Goal: Book appointment/travel/reservation

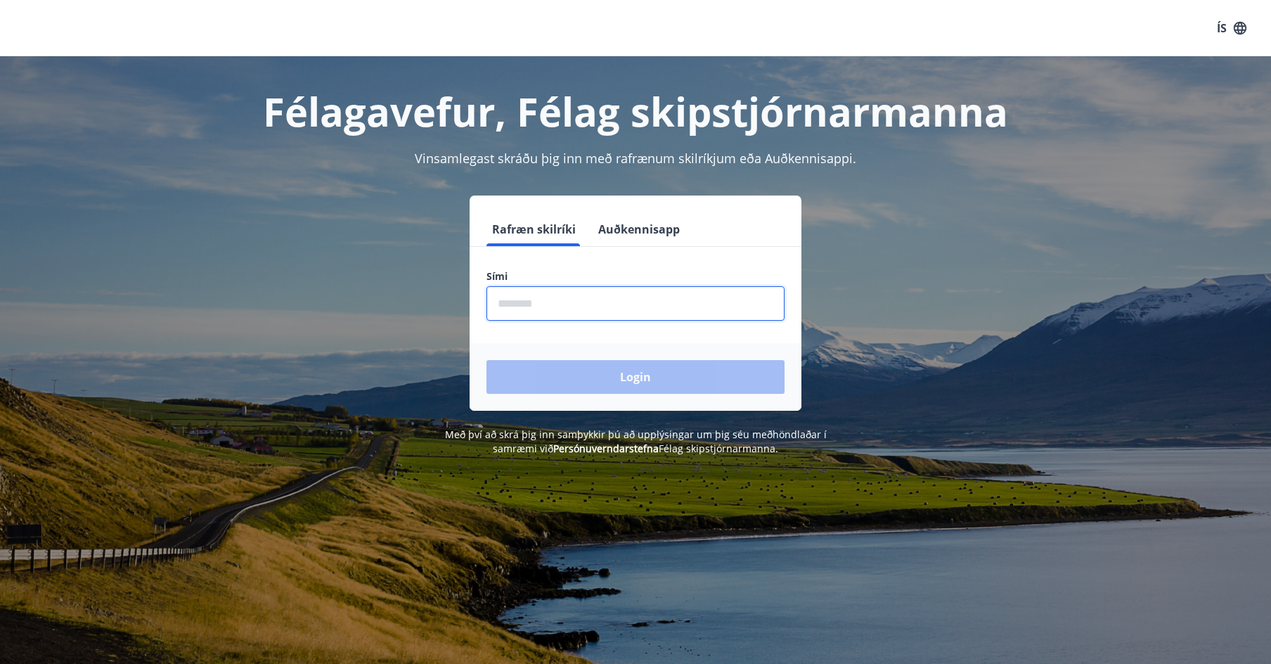
click at [522, 299] on input "phone" at bounding box center [636, 303] width 298 height 34
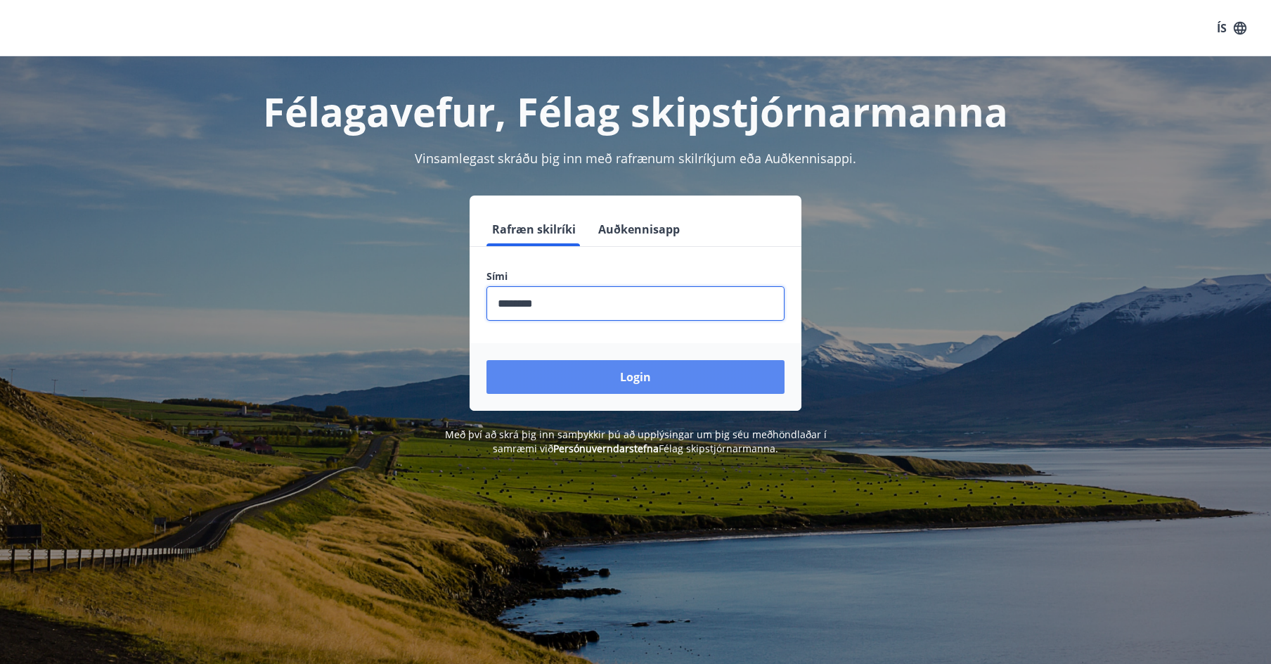
type input "********"
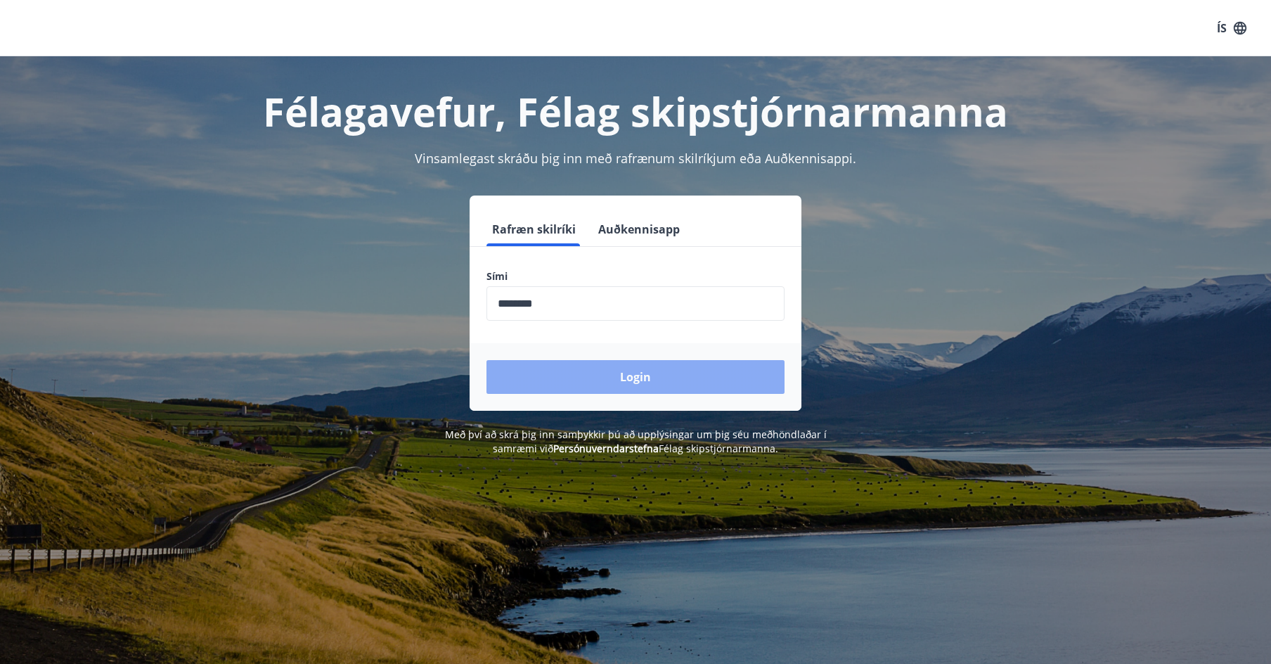
click at [591, 375] on button "Login" at bounding box center [636, 377] width 298 height 34
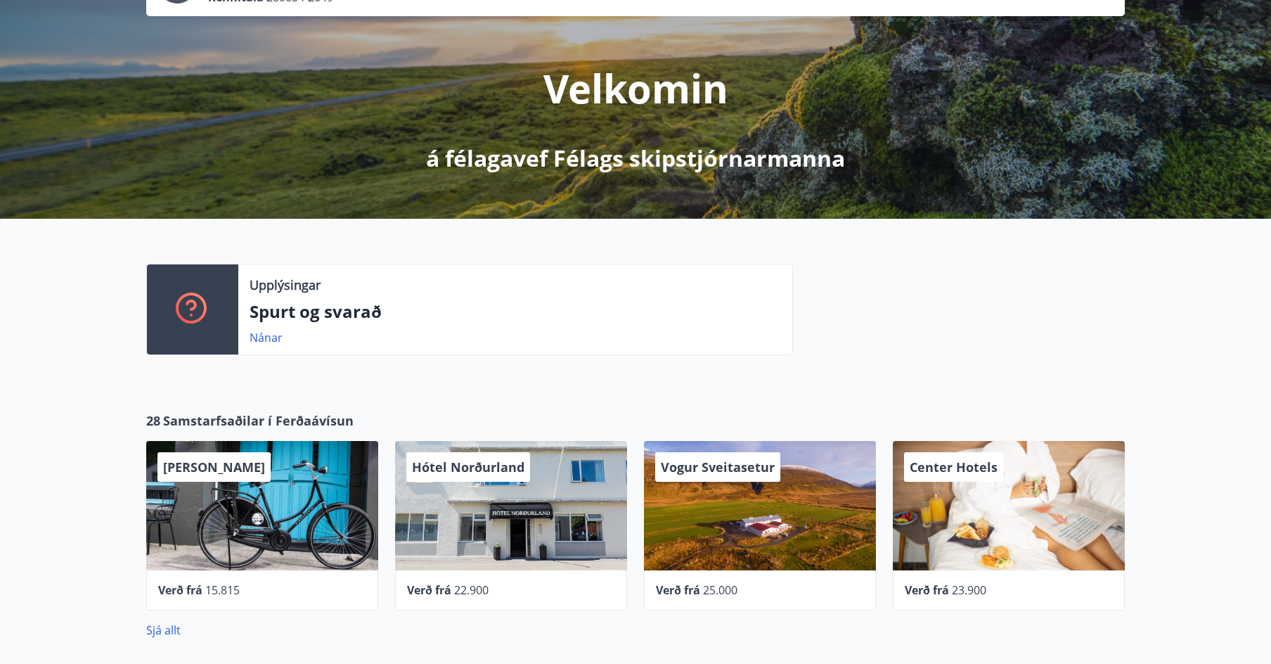
scroll to position [211, 0]
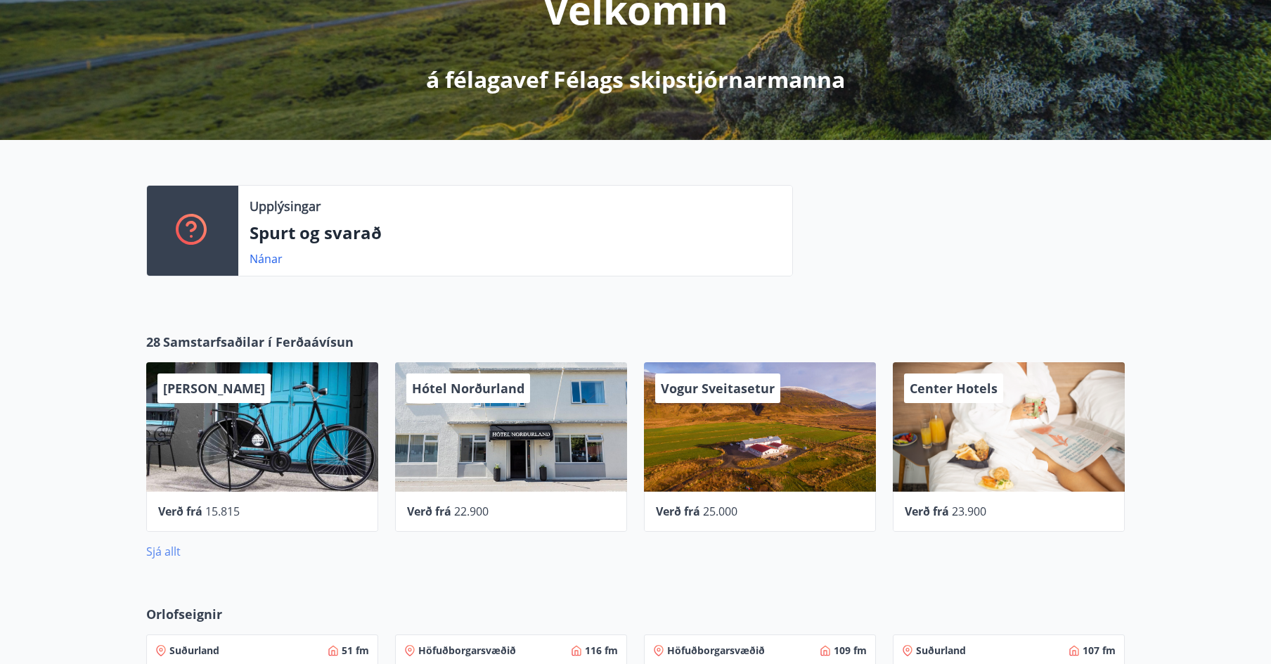
click at [165, 551] on link "Sjá allt" at bounding box center [163, 551] width 34 height 15
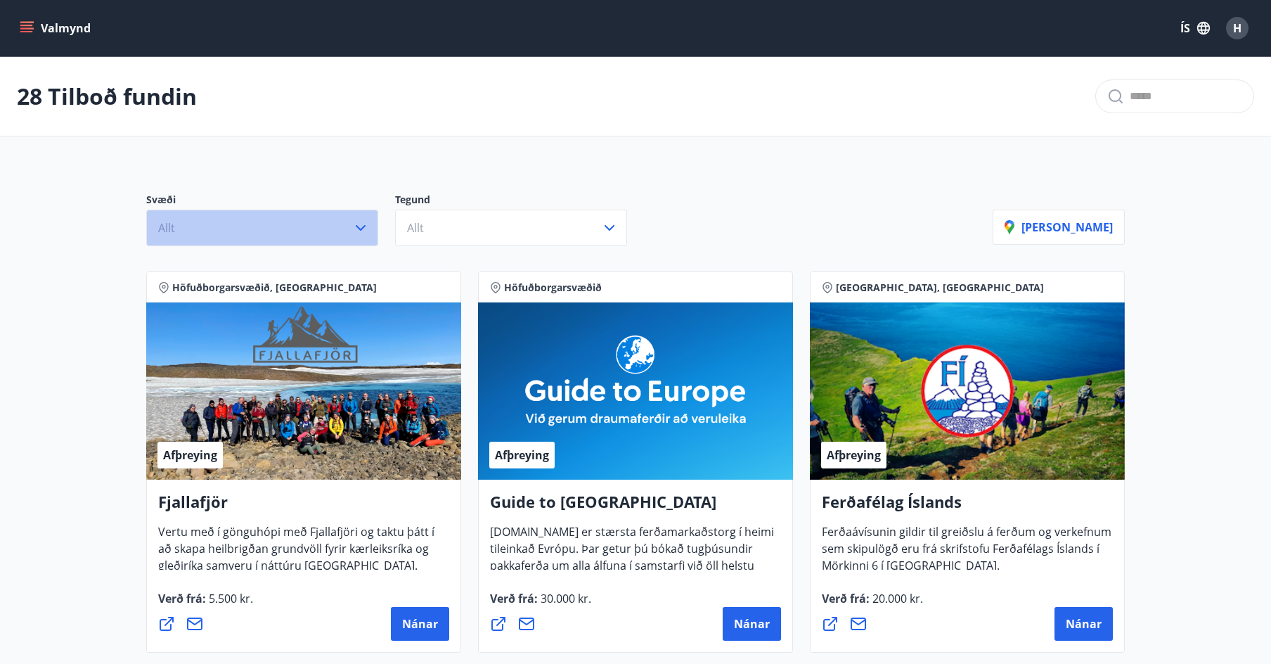
click at [362, 227] on icon "button" at bounding box center [360, 227] width 17 height 17
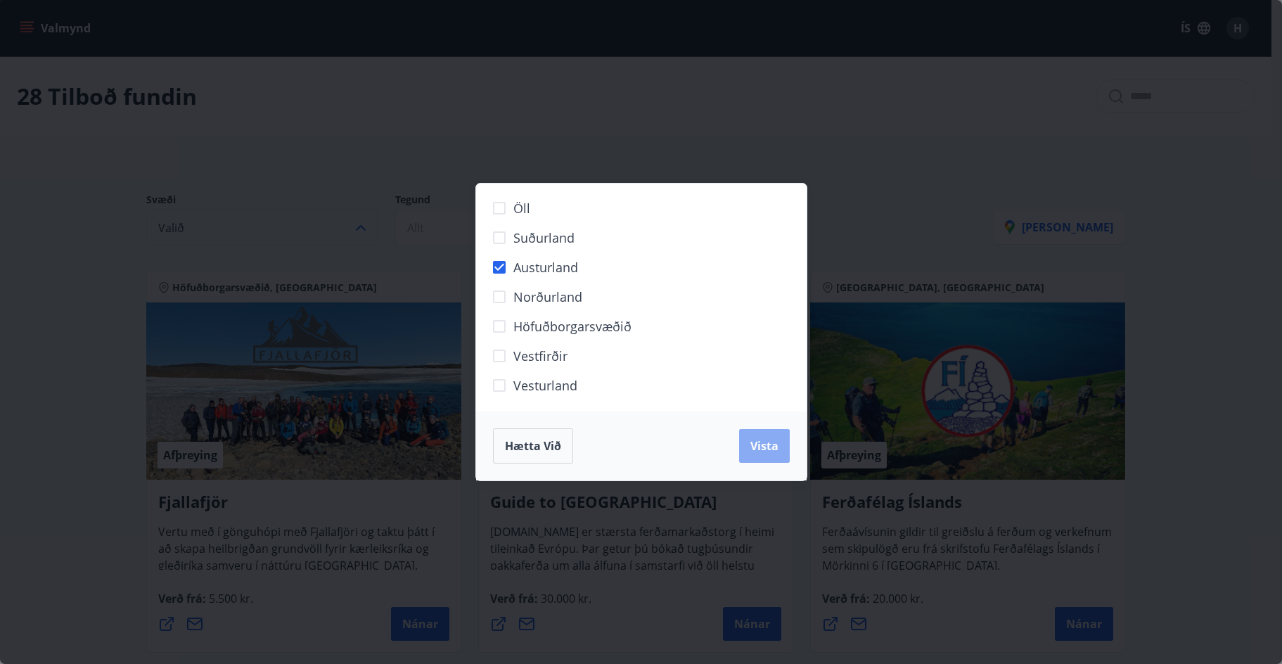
click at [769, 443] on span "Vista" at bounding box center [764, 445] width 28 height 15
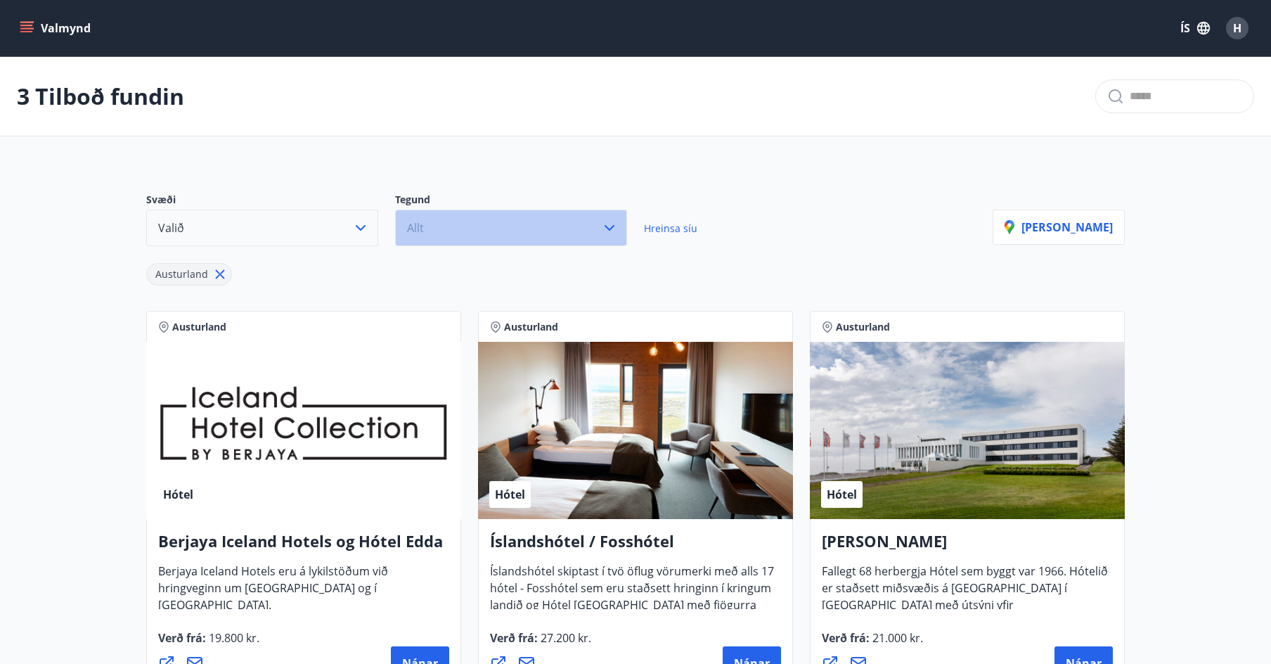
click at [610, 225] on icon "button" at bounding box center [609, 227] width 17 height 17
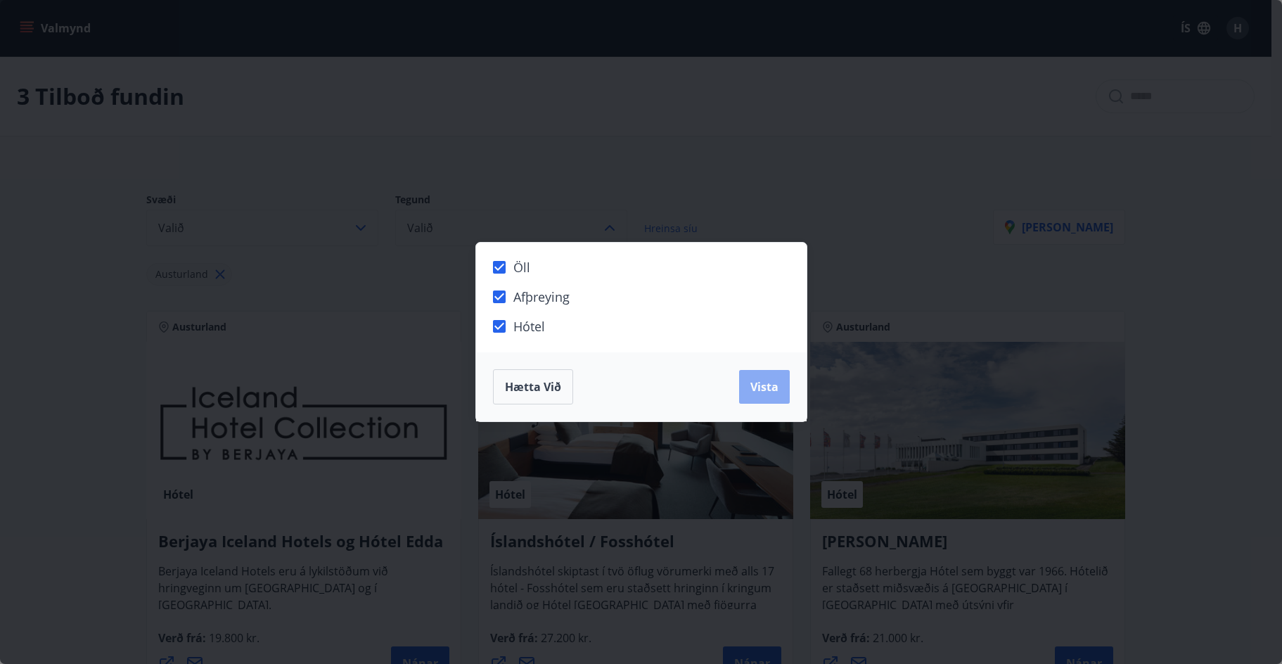
click at [763, 387] on span "Vista" at bounding box center [764, 386] width 28 height 15
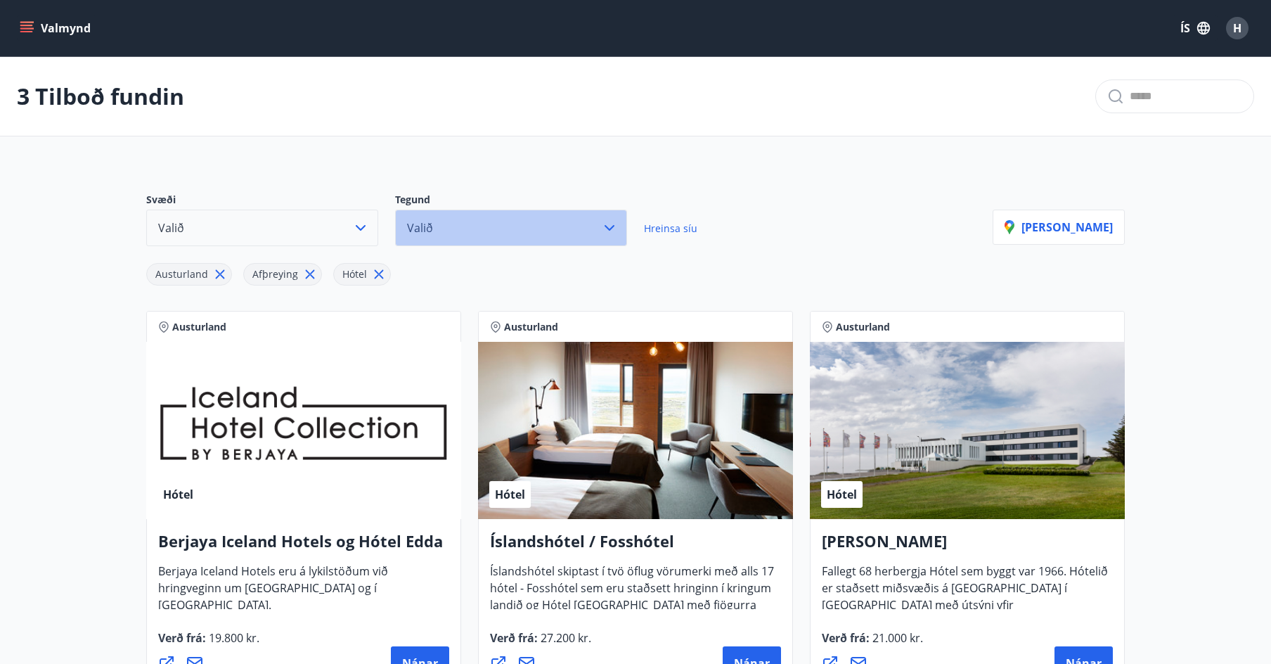
click at [439, 219] on button "Valið" at bounding box center [511, 228] width 232 height 37
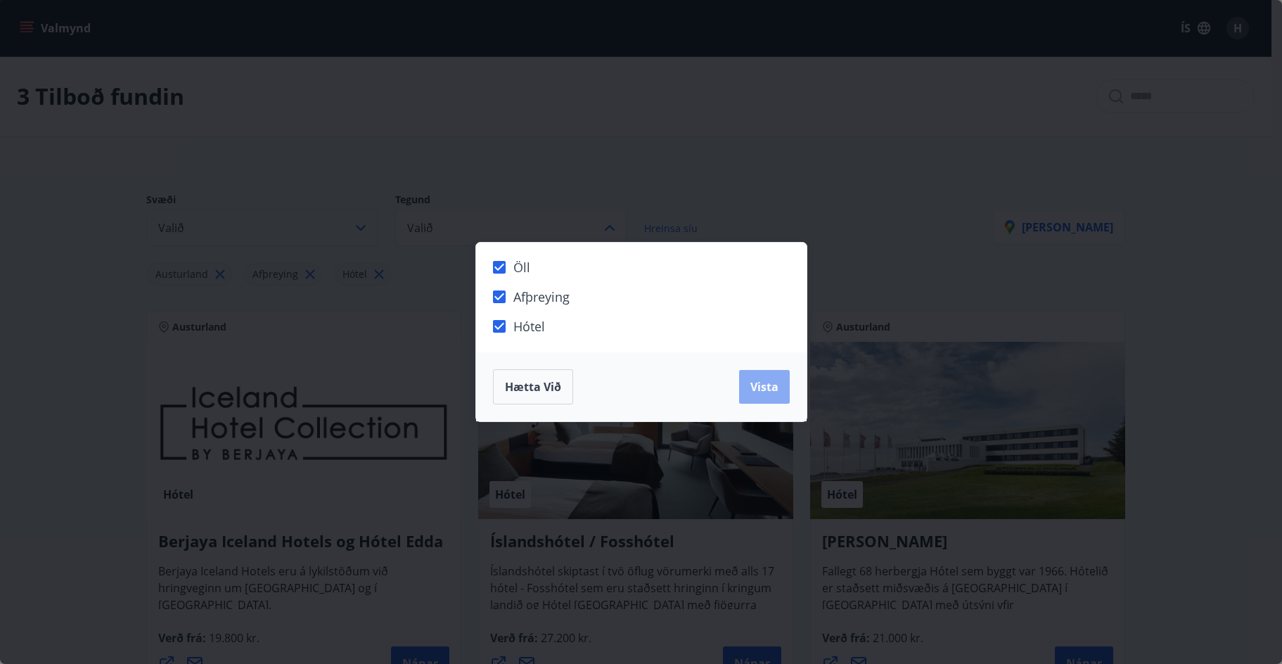
click at [756, 394] on span "Vista" at bounding box center [764, 386] width 28 height 15
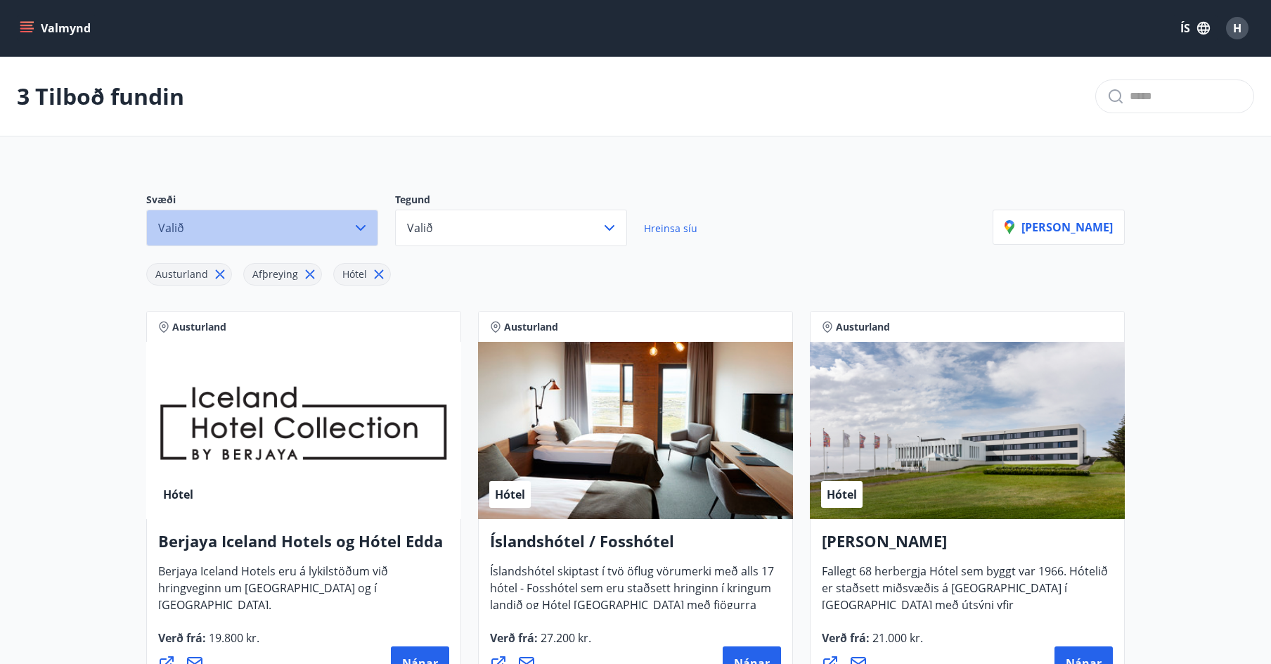
click at [354, 225] on icon "button" at bounding box center [360, 227] width 17 height 17
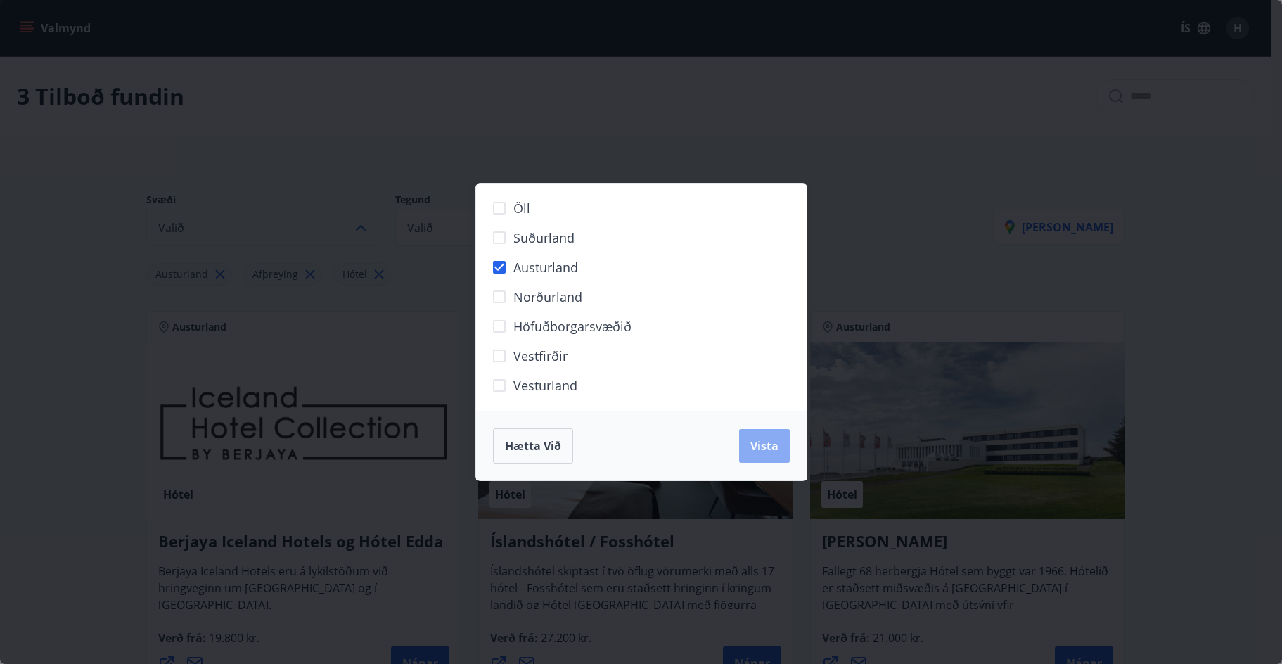
click at [769, 443] on span "Vista" at bounding box center [764, 445] width 28 height 15
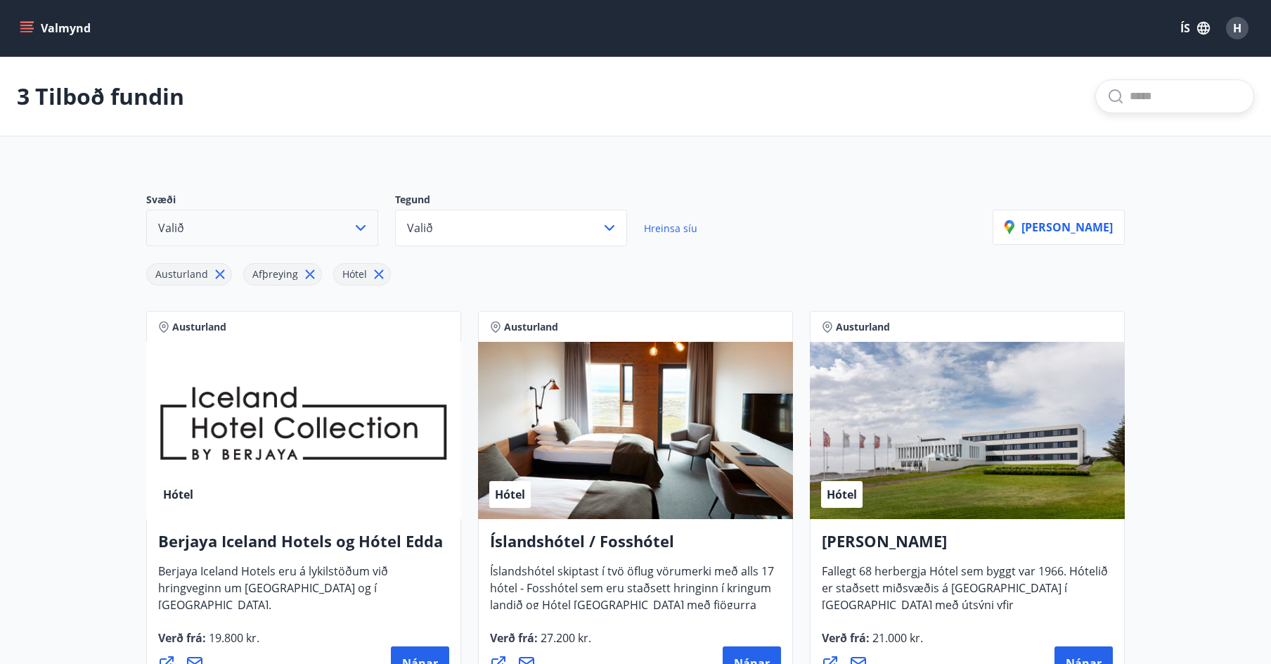
click at [1130, 94] on input "text" at bounding box center [1186, 96] width 113 height 23
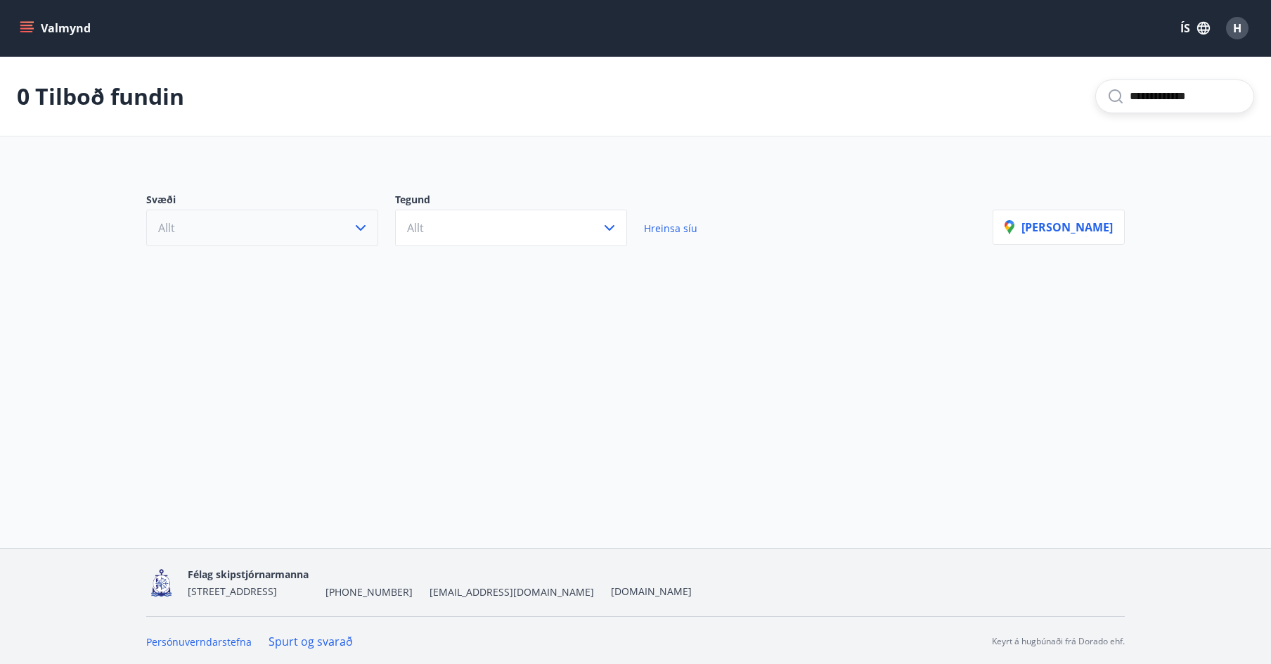
scroll to position [2, 0]
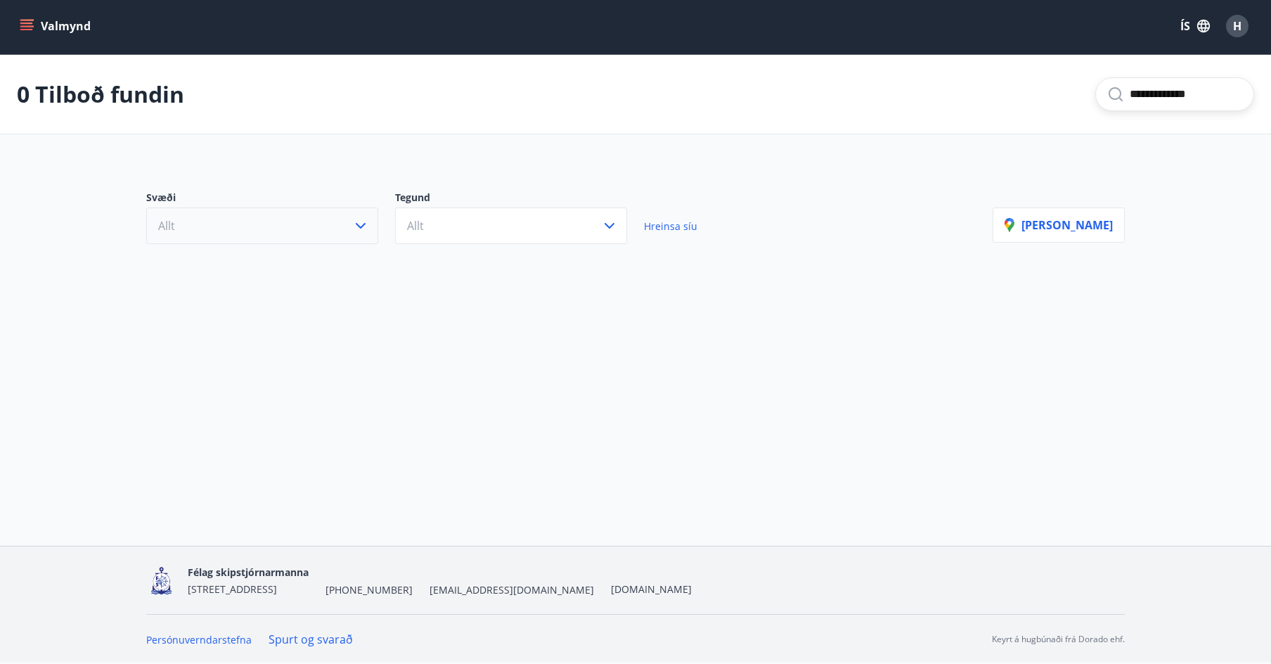
click at [1198, 93] on input "**********" at bounding box center [1186, 94] width 113 height 23
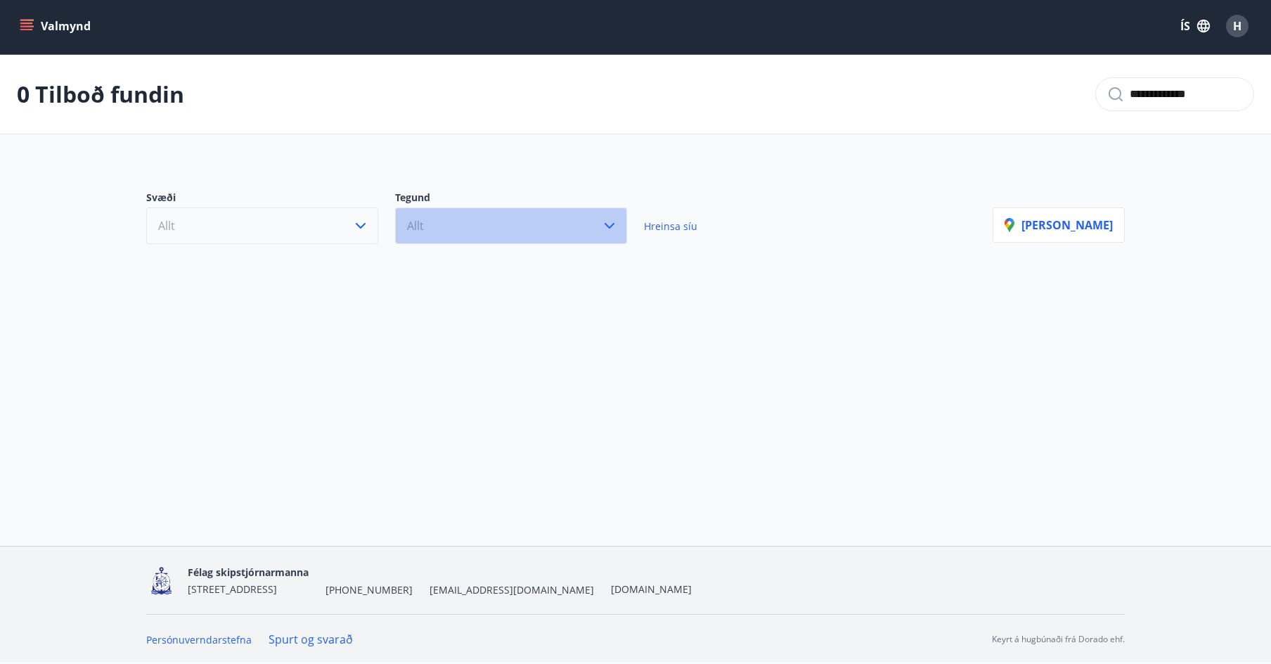
click at [416, 227] on span "Allt" at bounding box center [415, 225] width 17 height 15
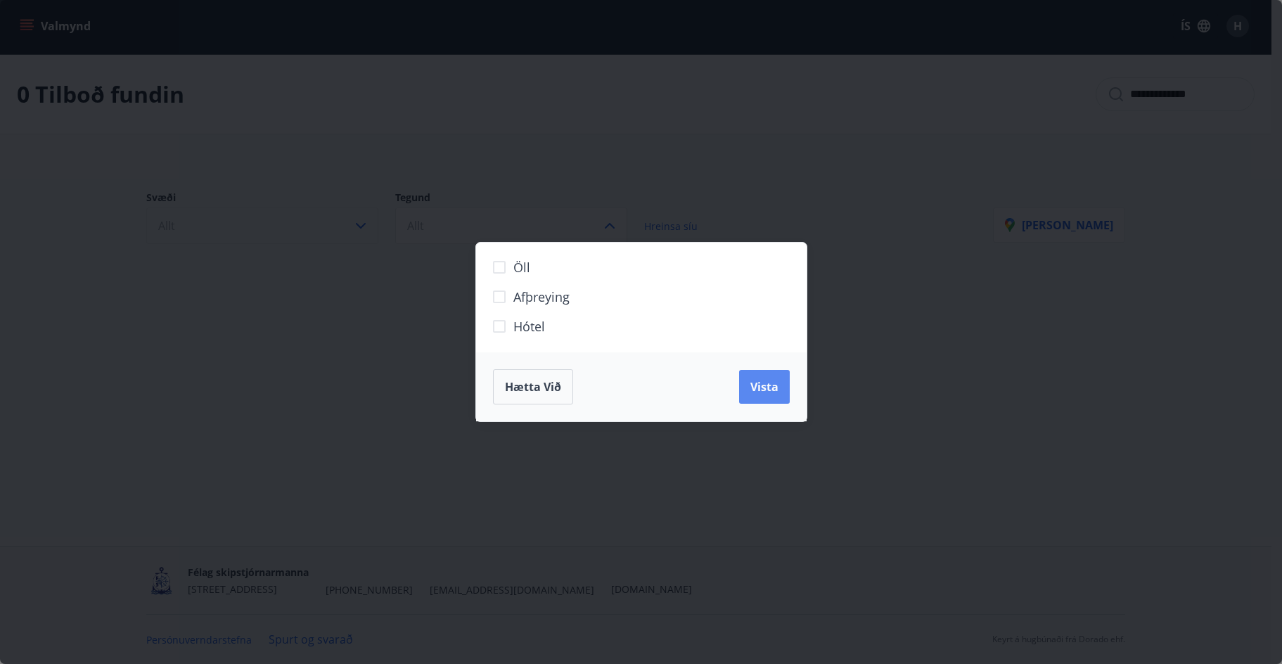
click at [763, 378] on button "Vista" at bounding box center [764, 387] width 51 height 34
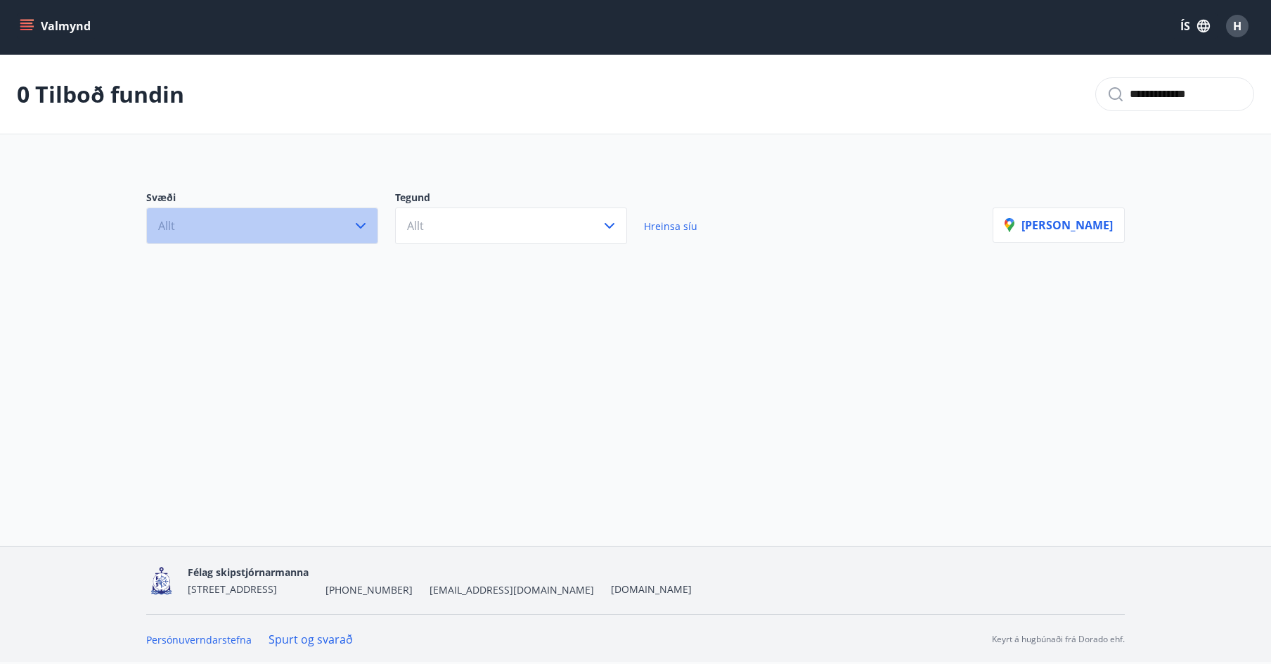
click at [361, 221] on icon "button" at bounding box center [360, 225] width 17 height 17
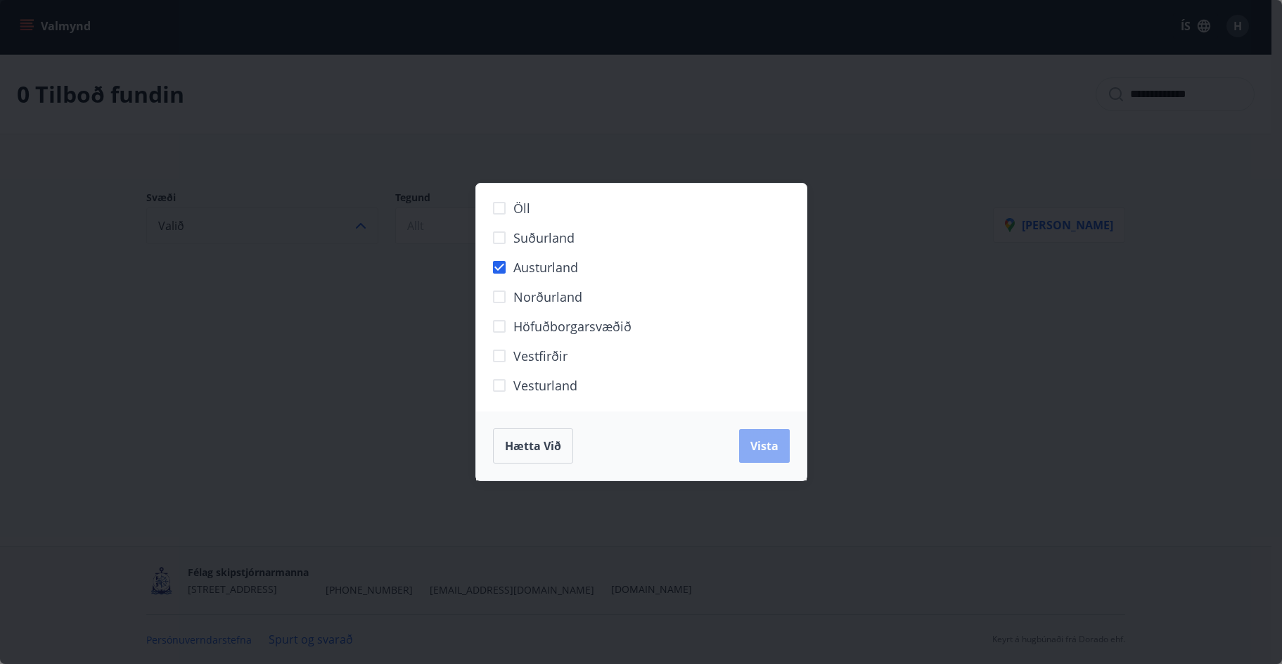
click at [764, 449] on span "Vista" at bounding box center [764, 445] width 28 height 15
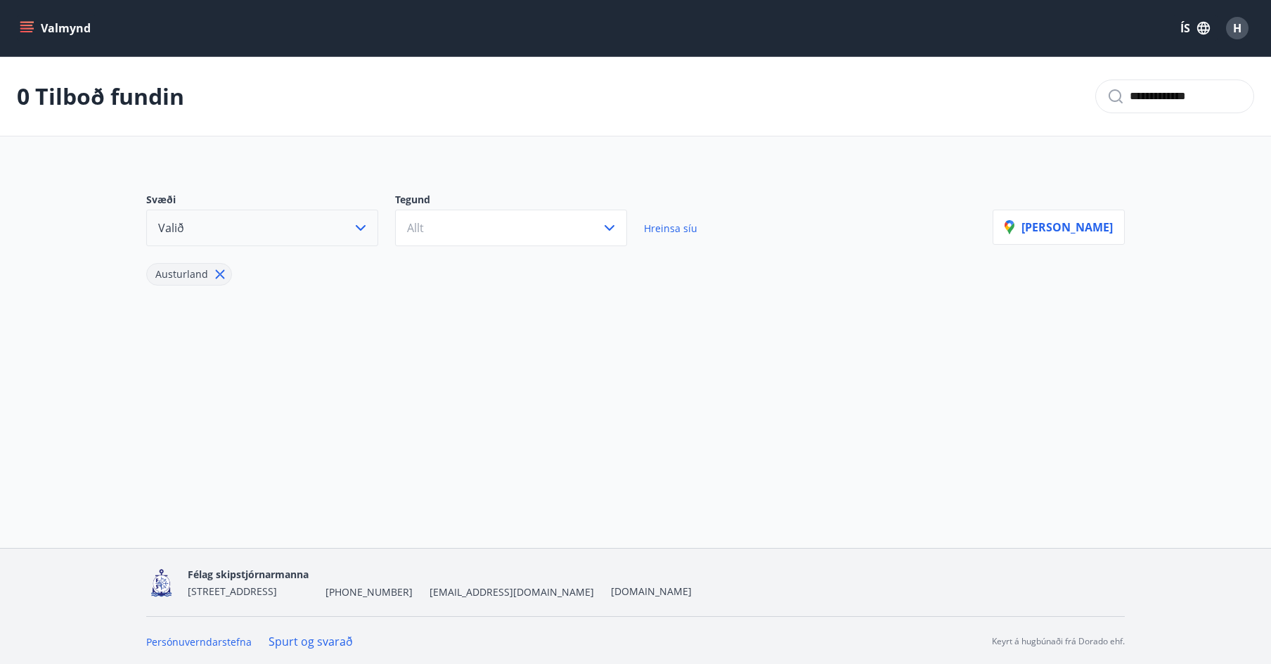
click at [662, 225] on span "Hreinsa síu" at bounding box center [670, 227] width 53 height 13
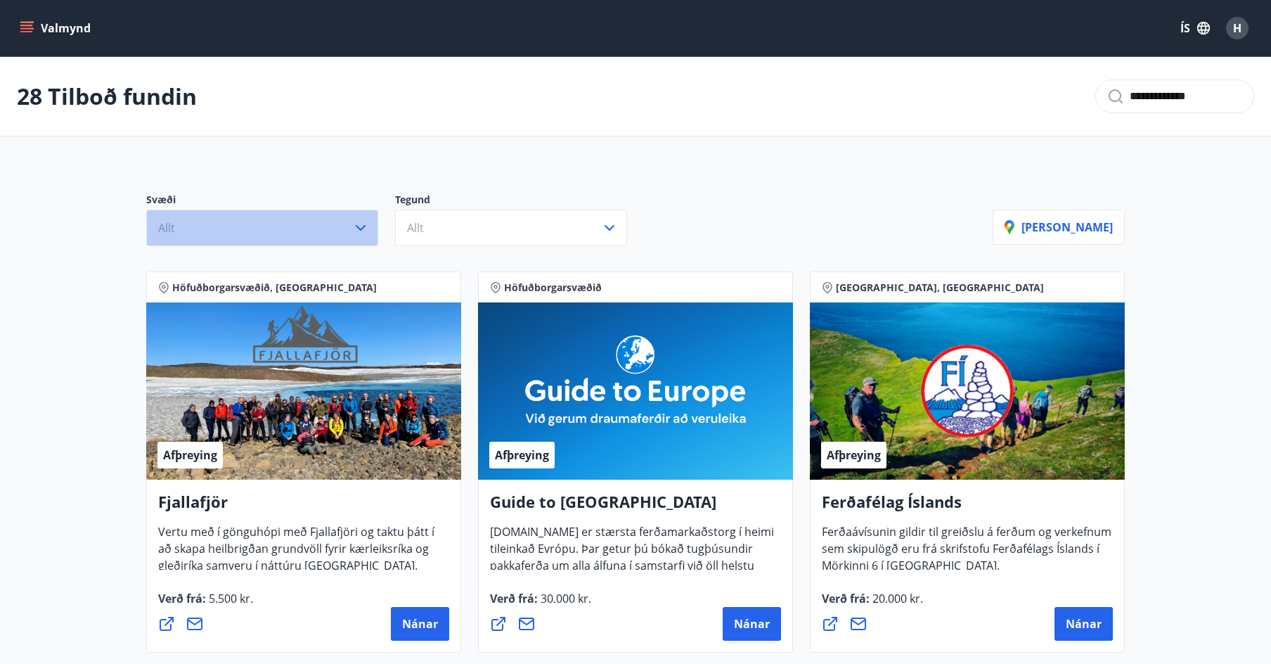
click at [358, 224] on icon "button" at bounding box center [360, 227] width 17 height 17
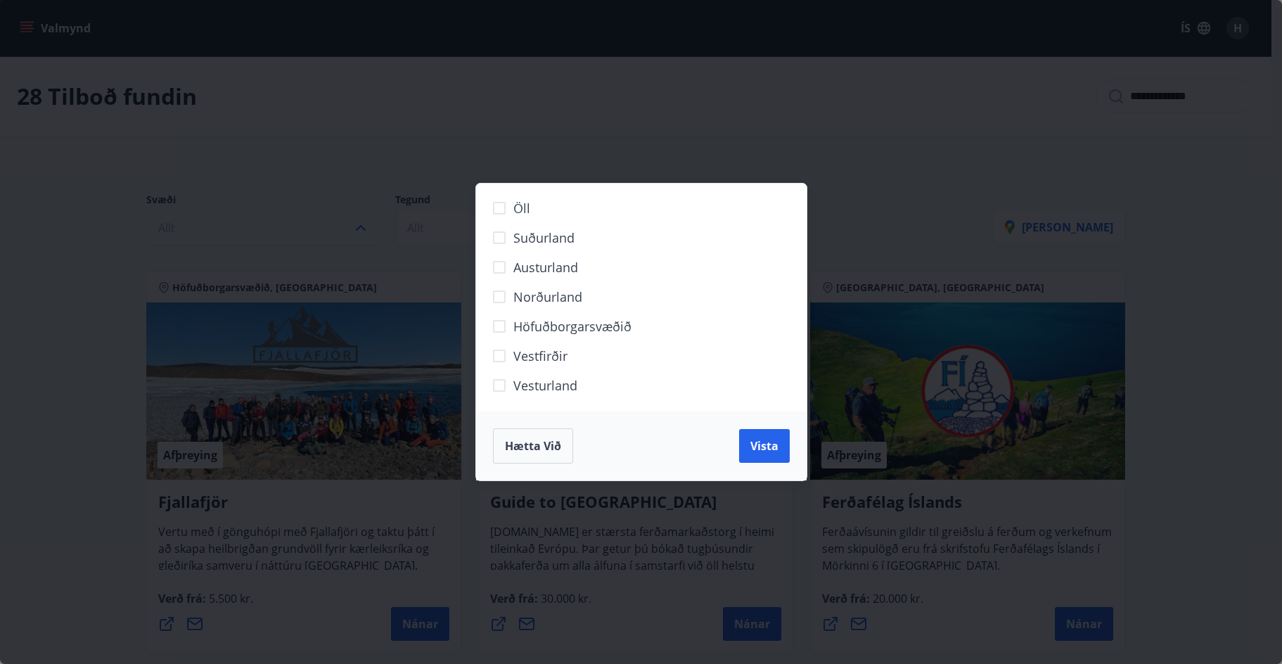
click at [905, 219] on div "Öll Suðurland [GEOGRAPHIC_DATA] Norðurland Höfuðborgarsvæðið [GEOGRAPHIC_DATA] …" at bounding box center [641, 332] width 1282 height 664
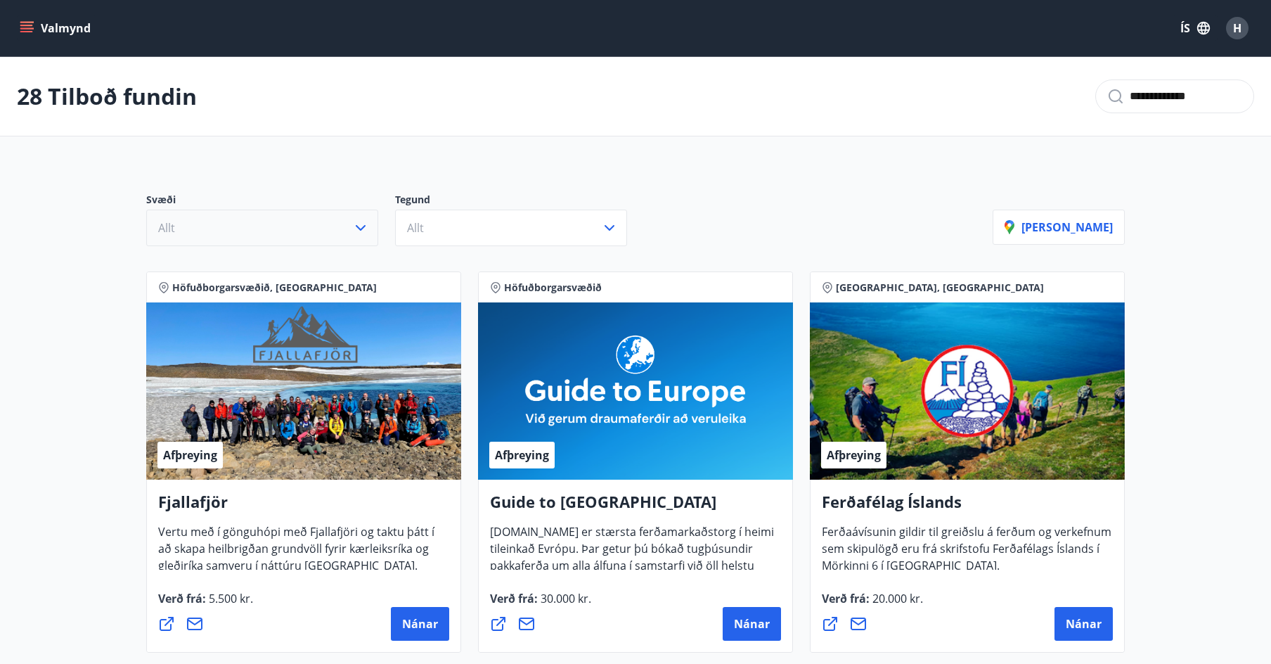
click at [1205, 96] on input "**********" at bounding box center [1186, 96] width 113 height 23
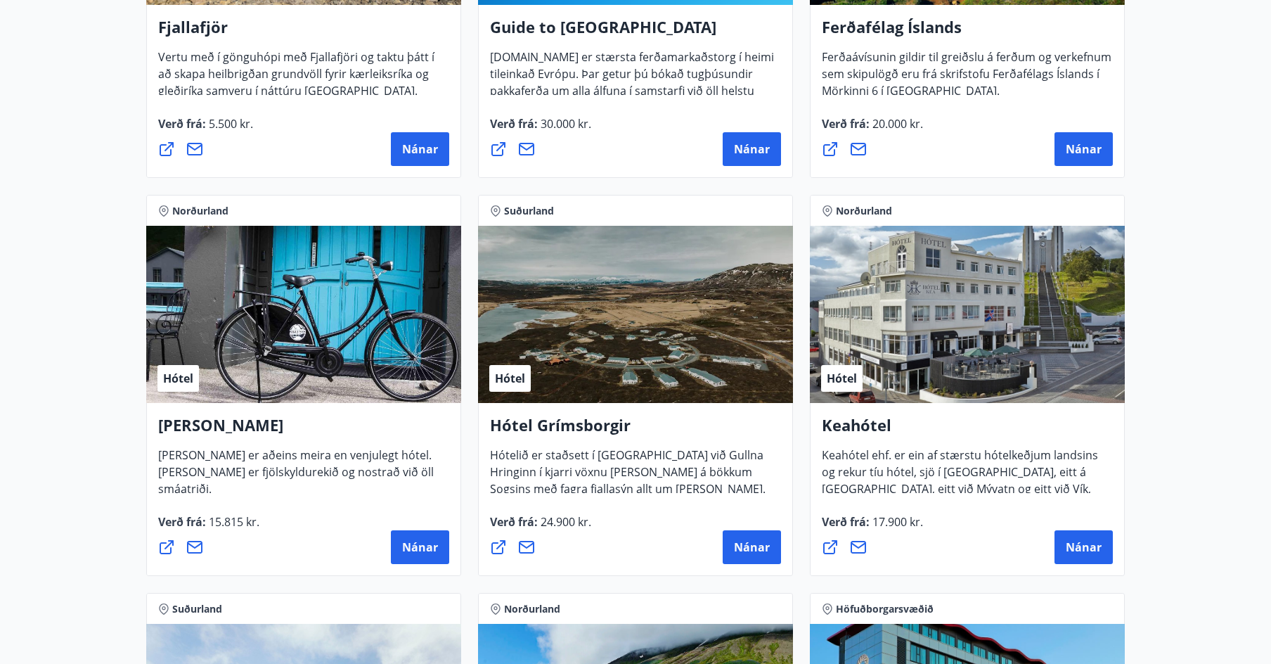
scroll to position [492, 0]
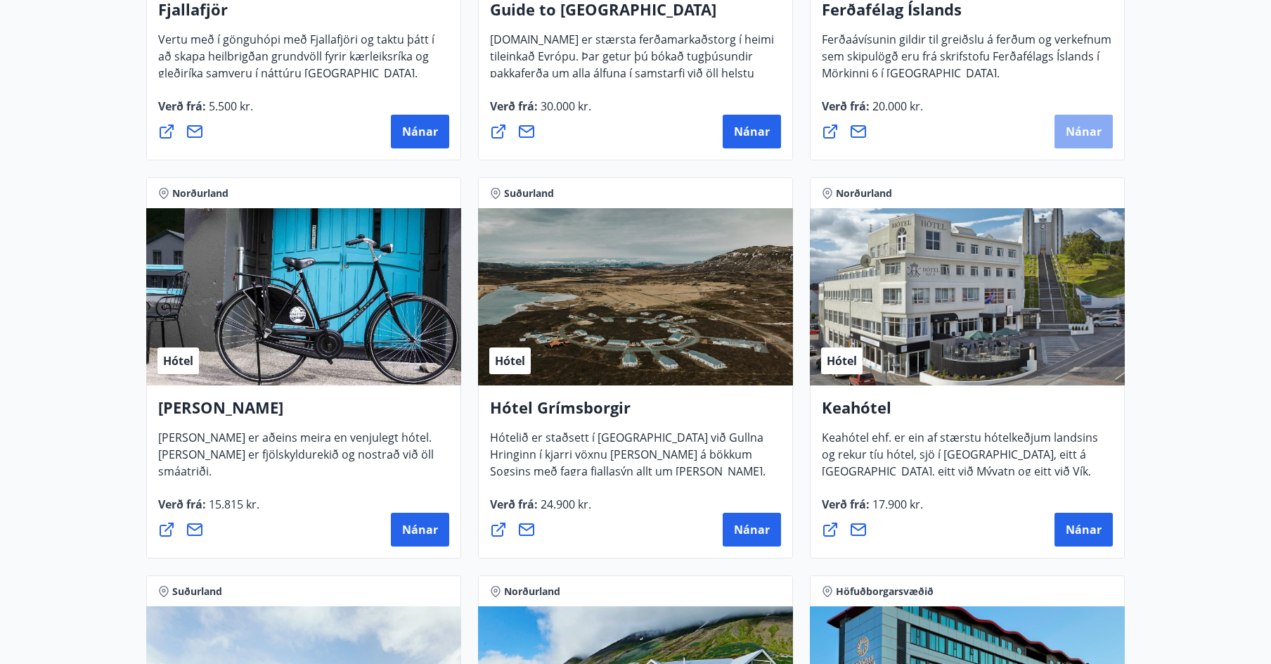
click at [1078, 128] on span "Nánar" at bounding box center [1084, 131] width 36 height 15
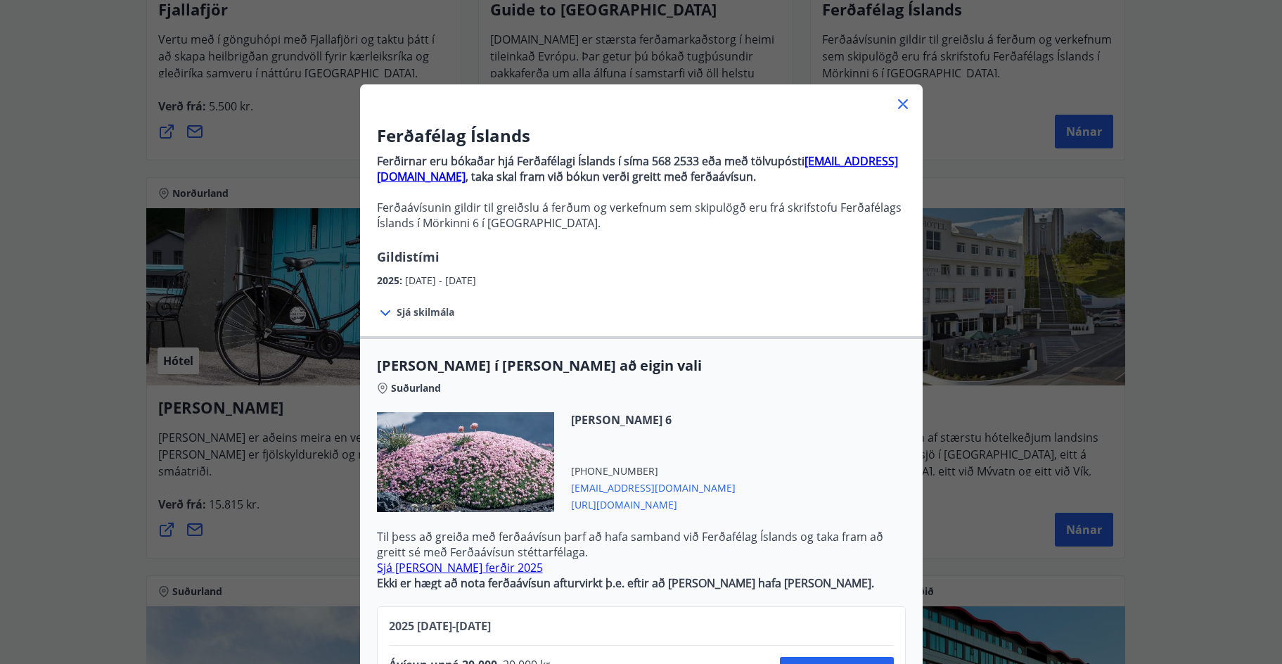
click at [899, 101] on icon at bounding box center [902, 104] width 17 height 17
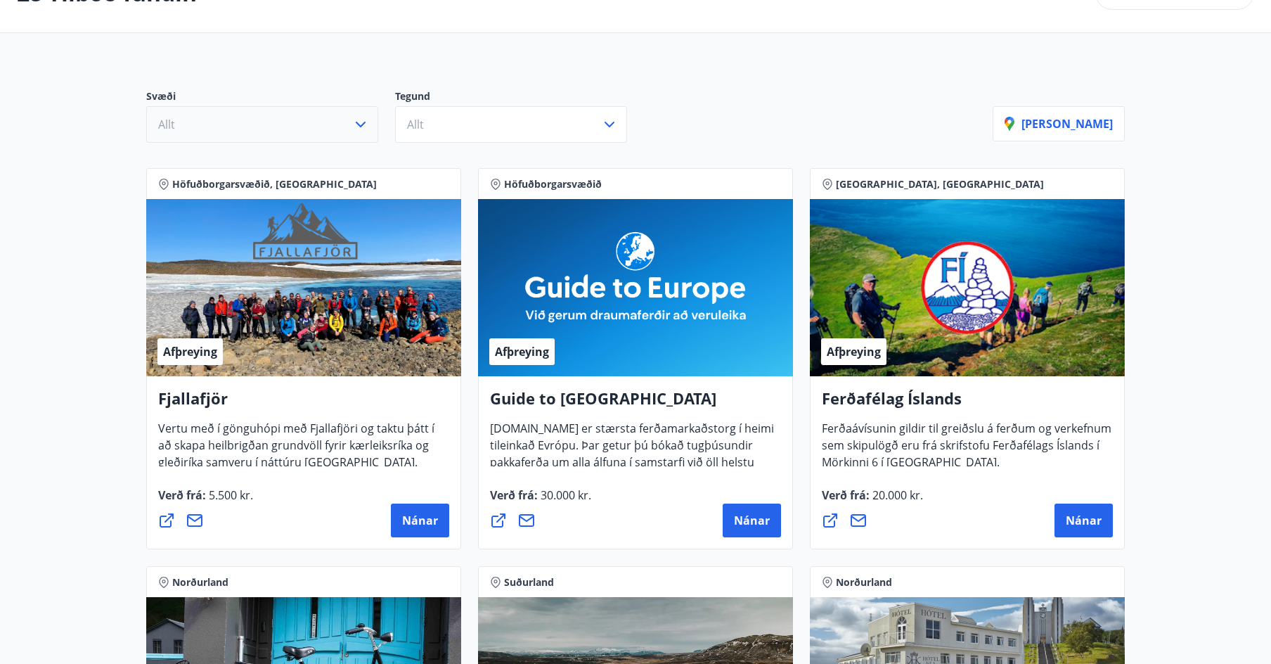
scroll to position [0, 0]
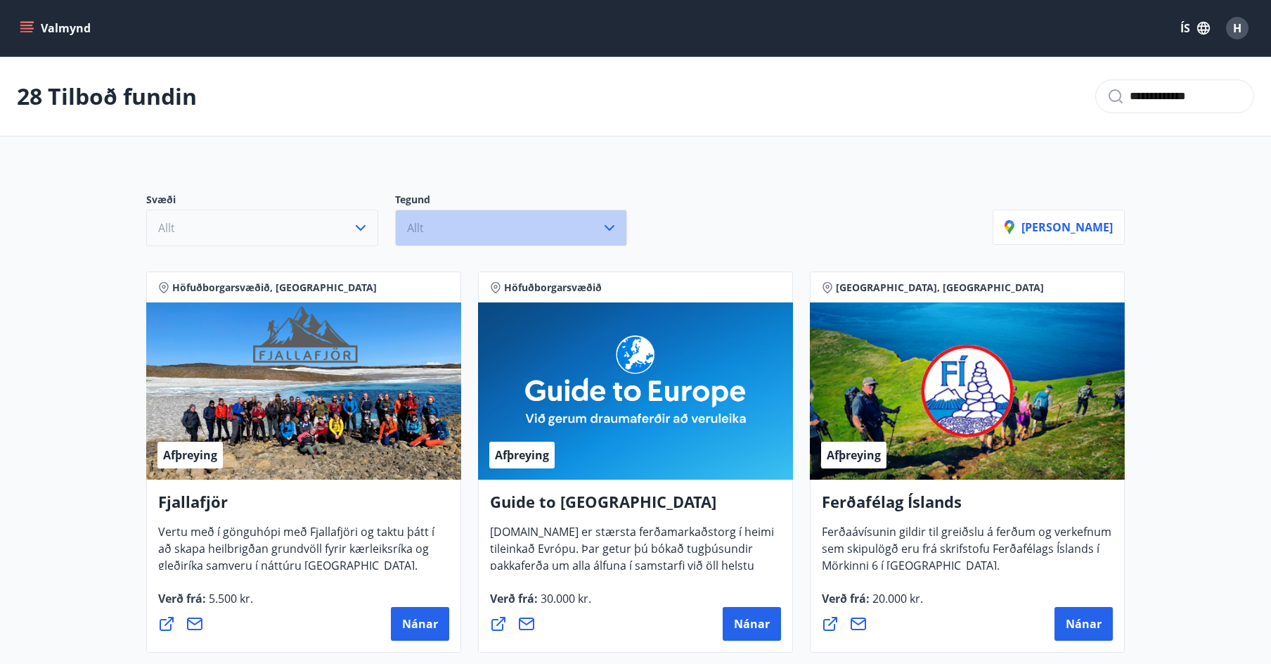
click at [608, 228] on icon "button" at bounding box center [610, 228] width 10 height 6
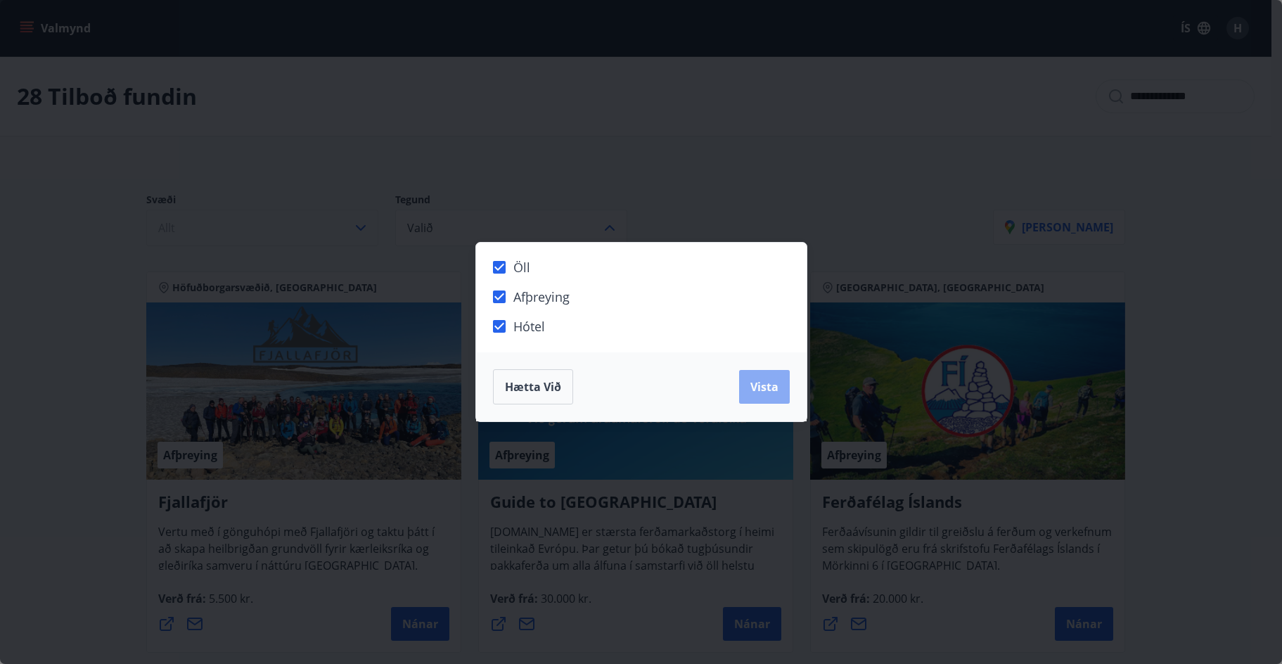
click at [763, 385] on span "Vista" at bounding box center [764, 386] width 28 height 15
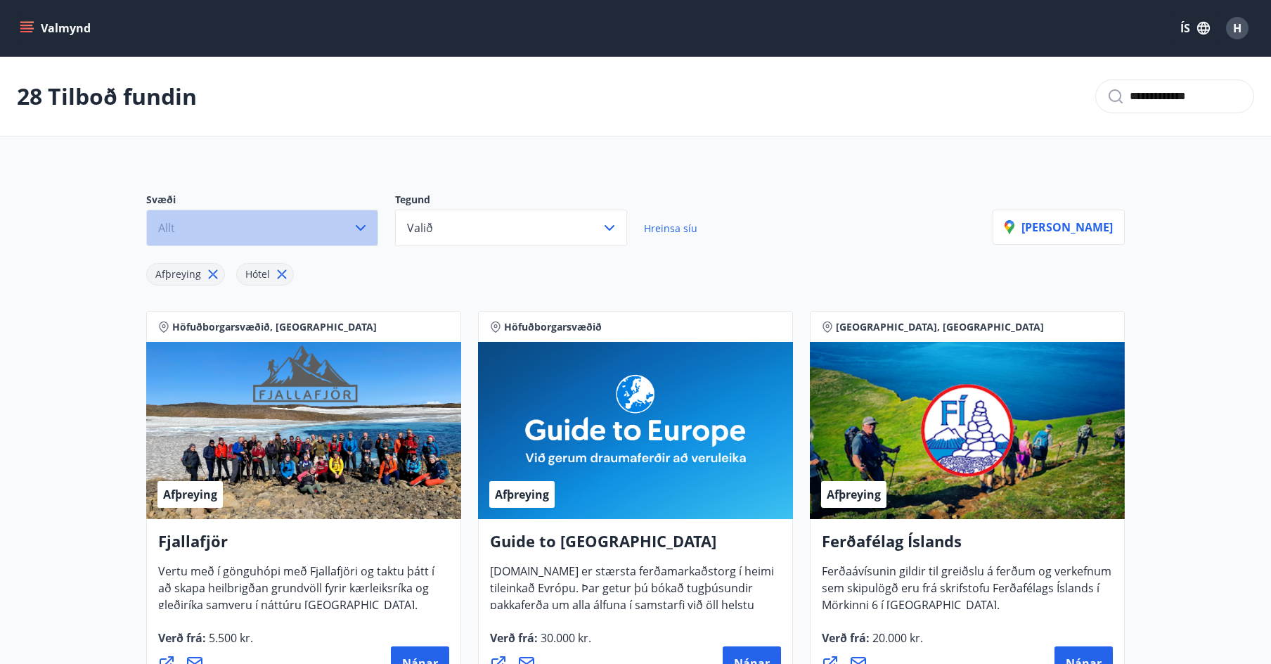
click at [360, 225] on icon "button" at bounding box center [360, 227] width 17 height 17
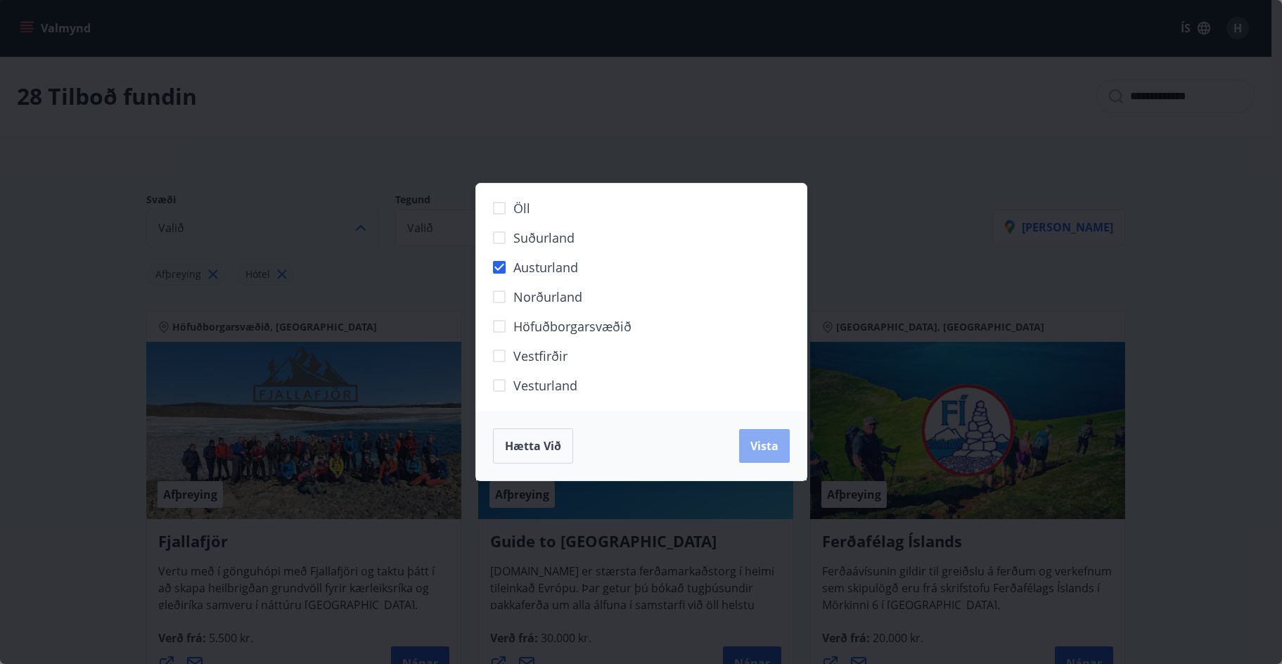
click at [750, 448] on span "Vista" at bounding box center [764, 445] width 28 height 15
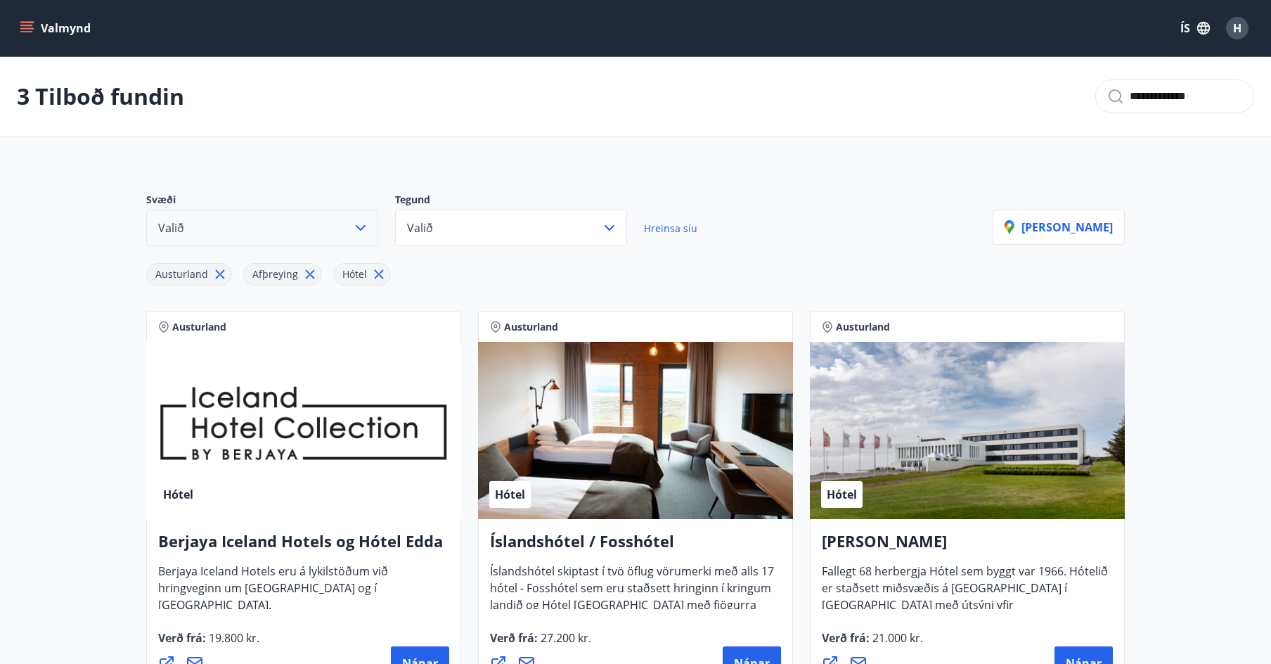
click at [1198, 93] on input "**********" at bounding box center [1186, 96] width 113 height 23
type input "*"
drag, startPoint x: 896, startPoint y: 223, endPoint x: 957, endPoint y: 213, distance: 62.0
click at [896, 222] on div "Svæði Valið Tegund Valið Hreinsa síu" at bounding box center [569, 219] width 847 height 53
click at [1065, 239] on button "[PERSON_NAME]" at bounding box center [1059, 227] width 132 height 35
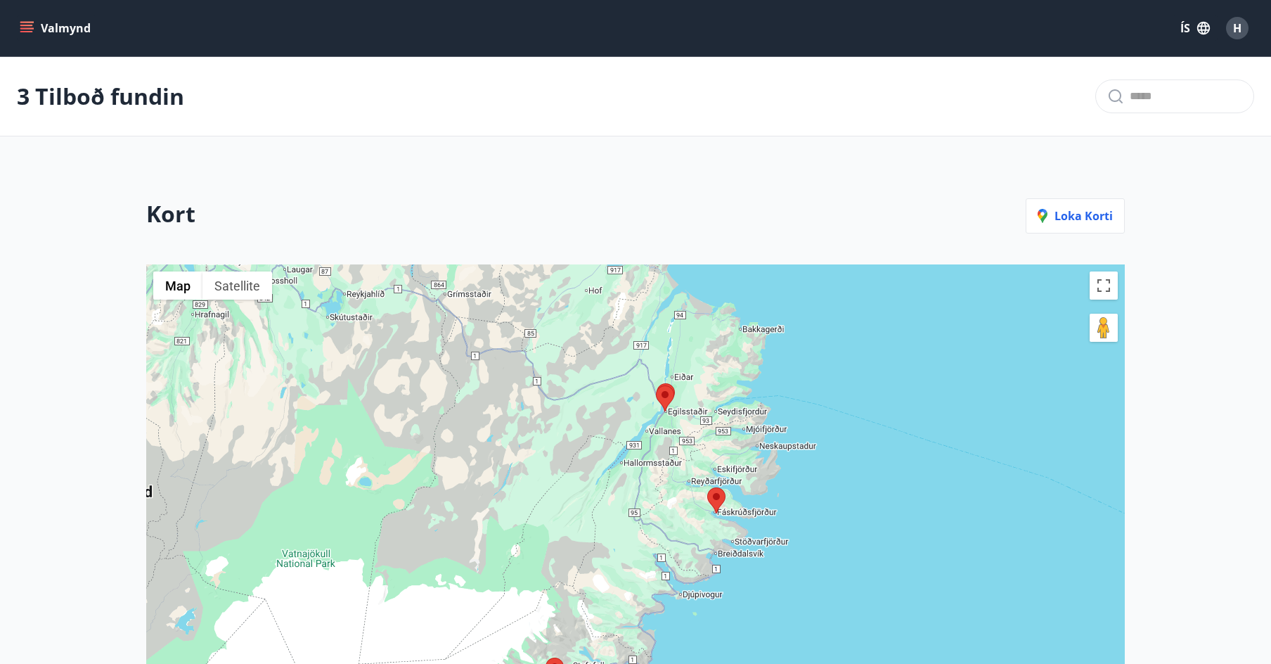
click at [59, 20] on button "Valmynd" at bounding box center [56, 27] width 79 height 25
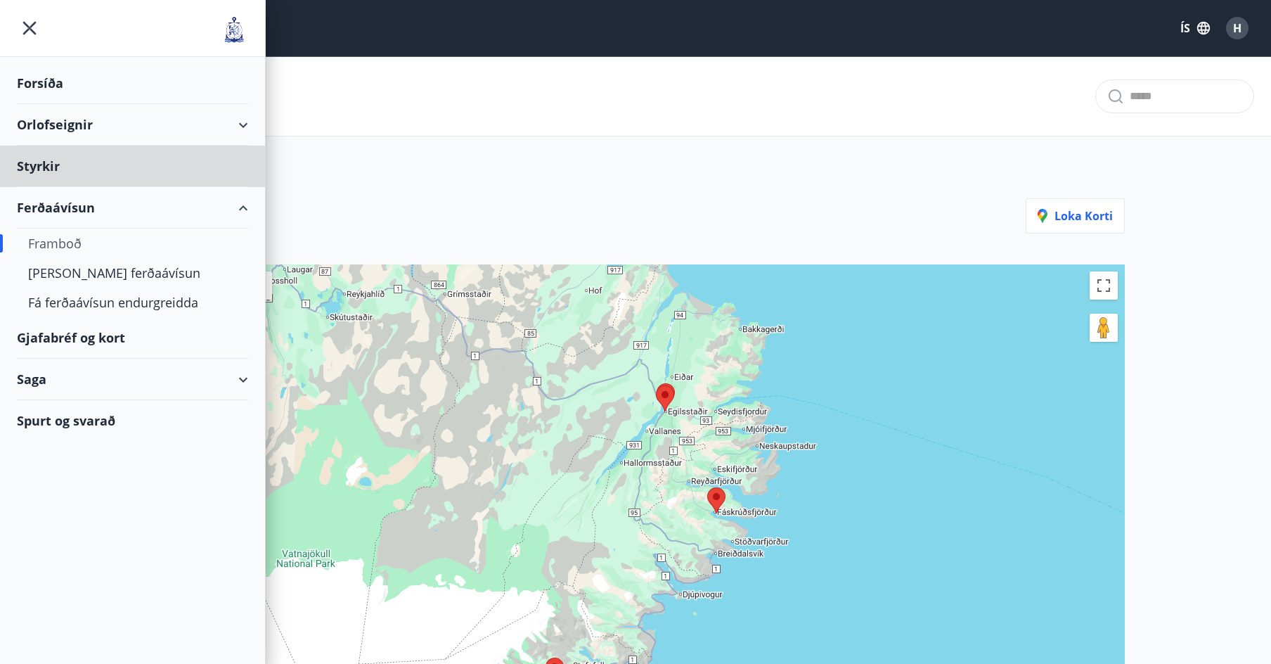
click at [171, 103] on div "Forsíða" at bounding box center [132, 83] width 231 height 41
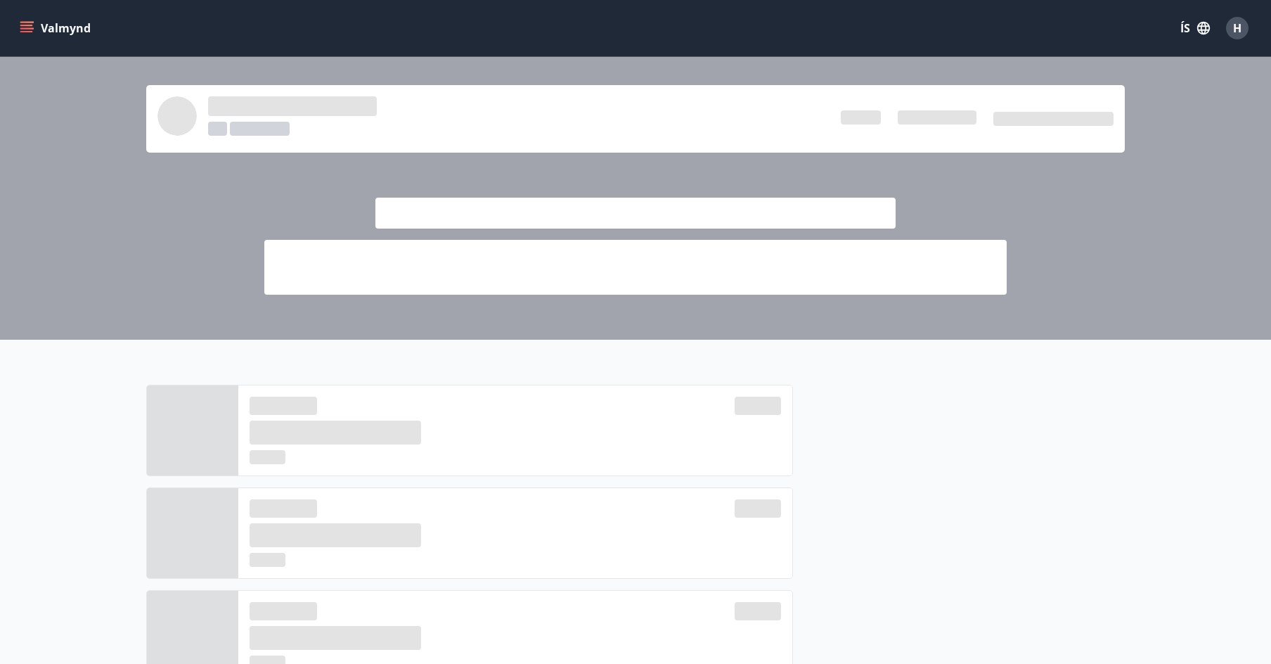
drag, startPoint x: 73, startPoint y: 20, endPoint x: 70, endPoint y: 27, distance: 8.2
click at [74, 20] on button "Valmynd" at bounding box center [56, 27] width 79 height 25
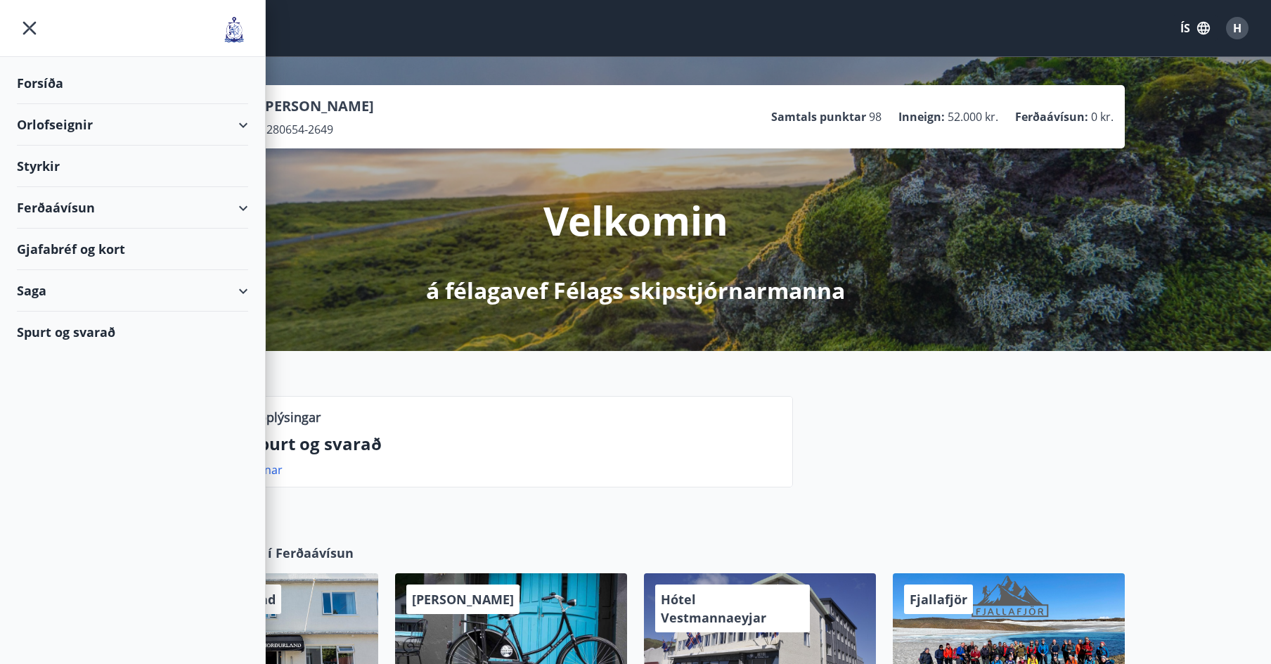
click at [233, 110] on div "Orlofseignir" at bounding box center [132, 124] width 231 height 41
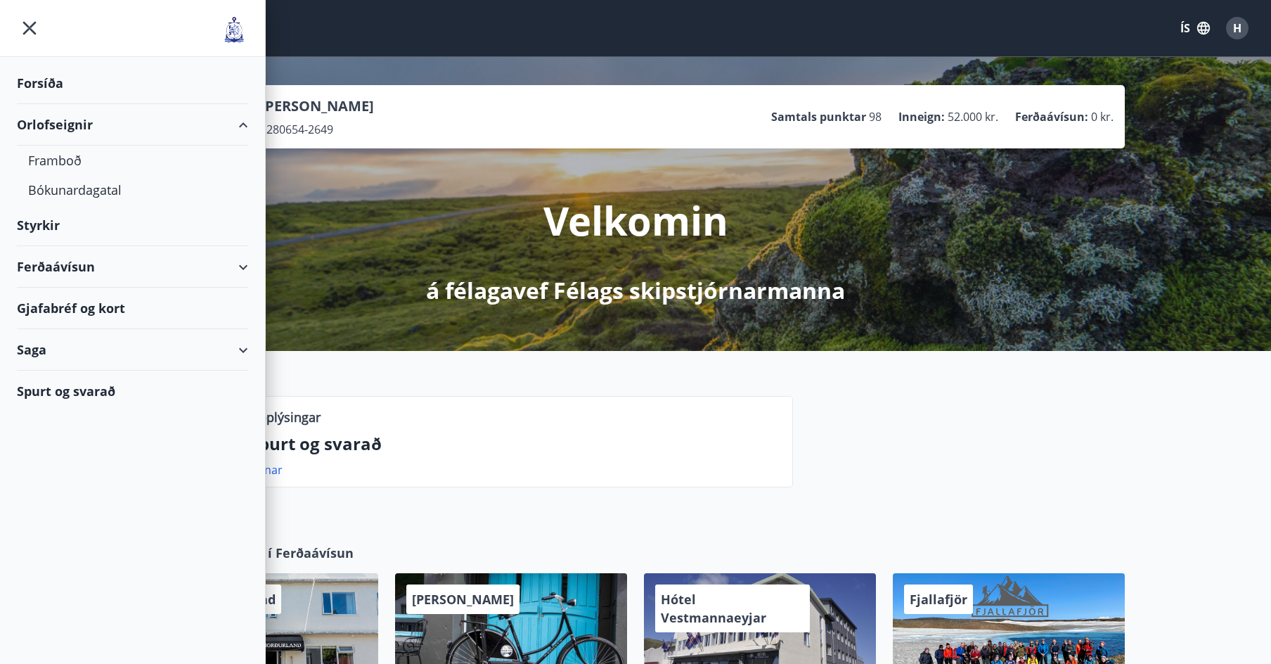
click at [72, 127] on div "Orlofseignir" at bounding box center [132, 124] width 231 height 41
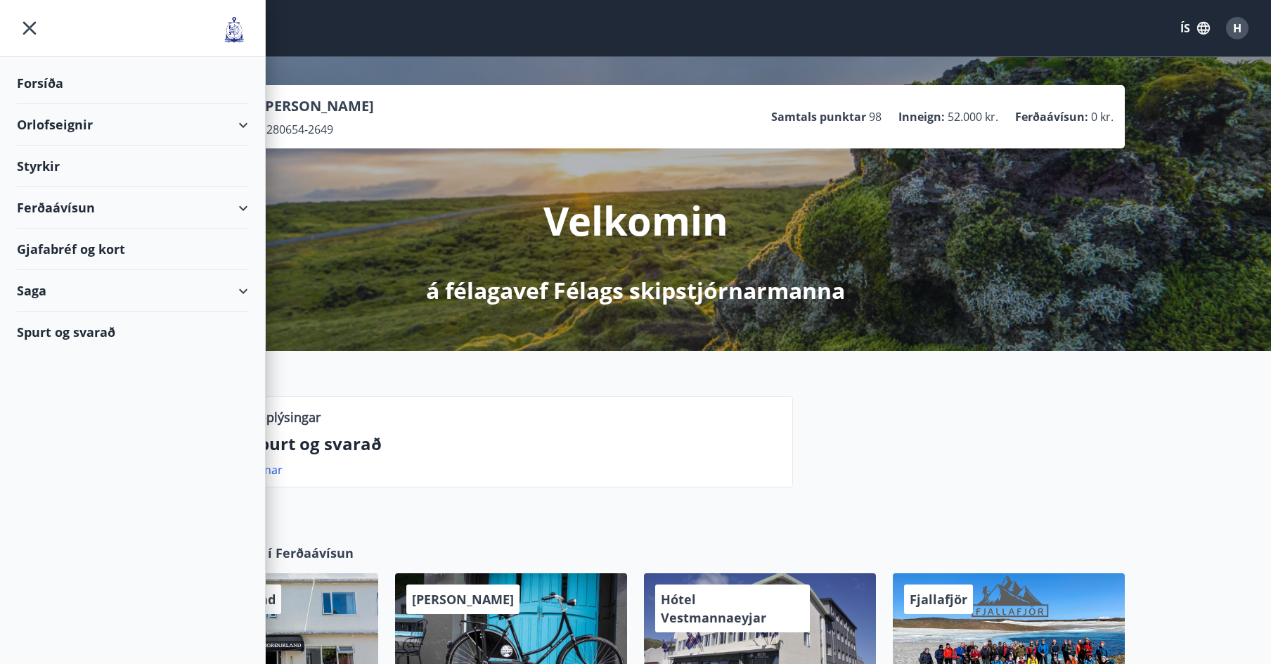
click at [72, 127] on div "Orlofseignir" at bounding box center [132, 124] width 231 height 41
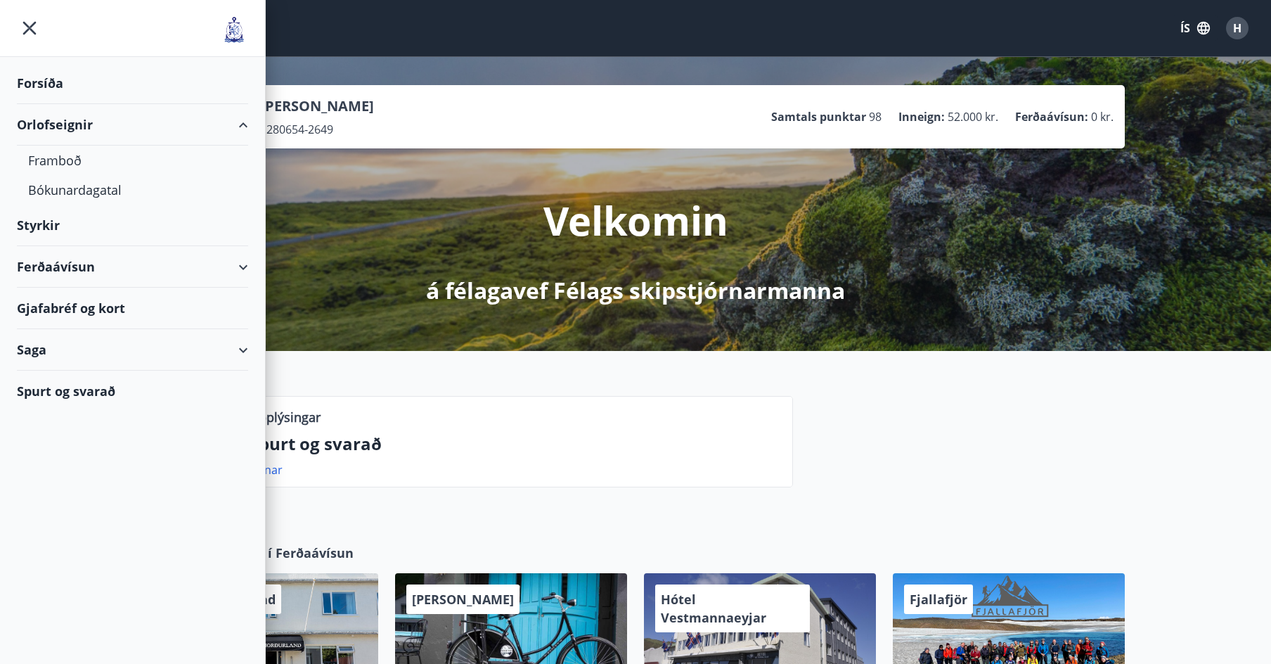
click at [72, 127] on div "Orlofseignir" at bounding box center [132, 124] width 231 height 41
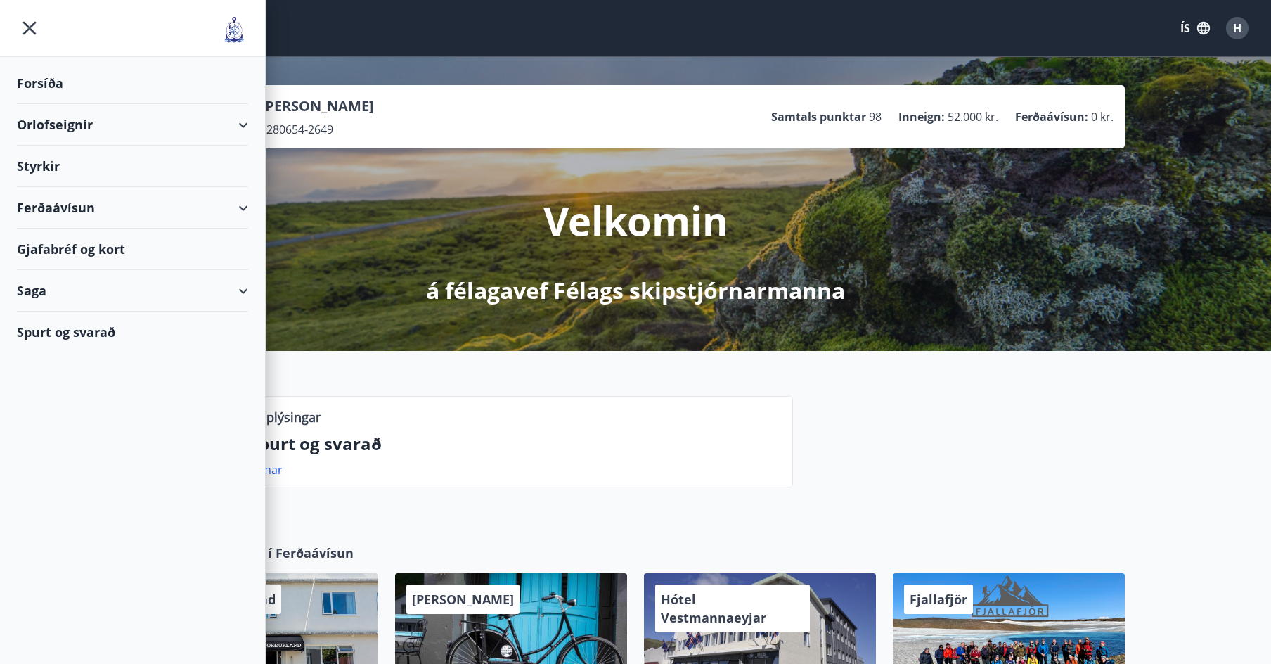
click at [72, 127] on div "Orlofseignir" at bounding box center [132, 124] width 231 height 41
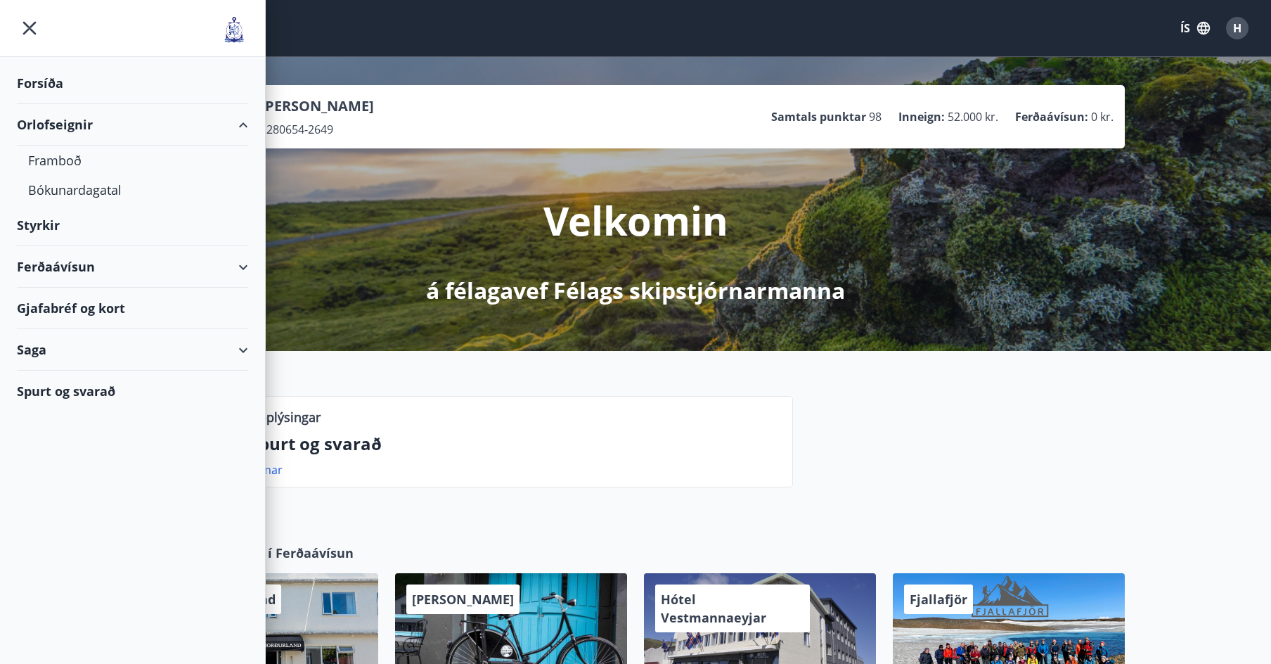
click at [72, 127] on div "Orlofseignir" at bounding box center [132, 124] width 231 height 41
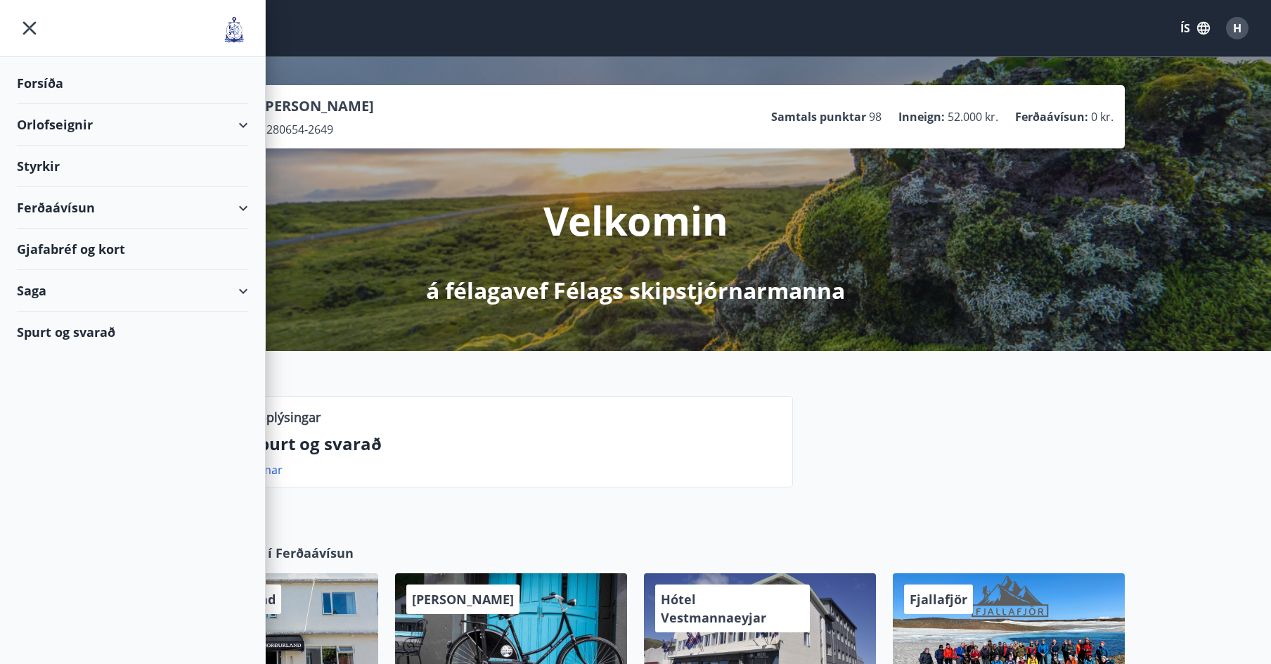
click at [72, 127] on div "Orlofseignir" at bounding box center [132, 124] width 231 height 41
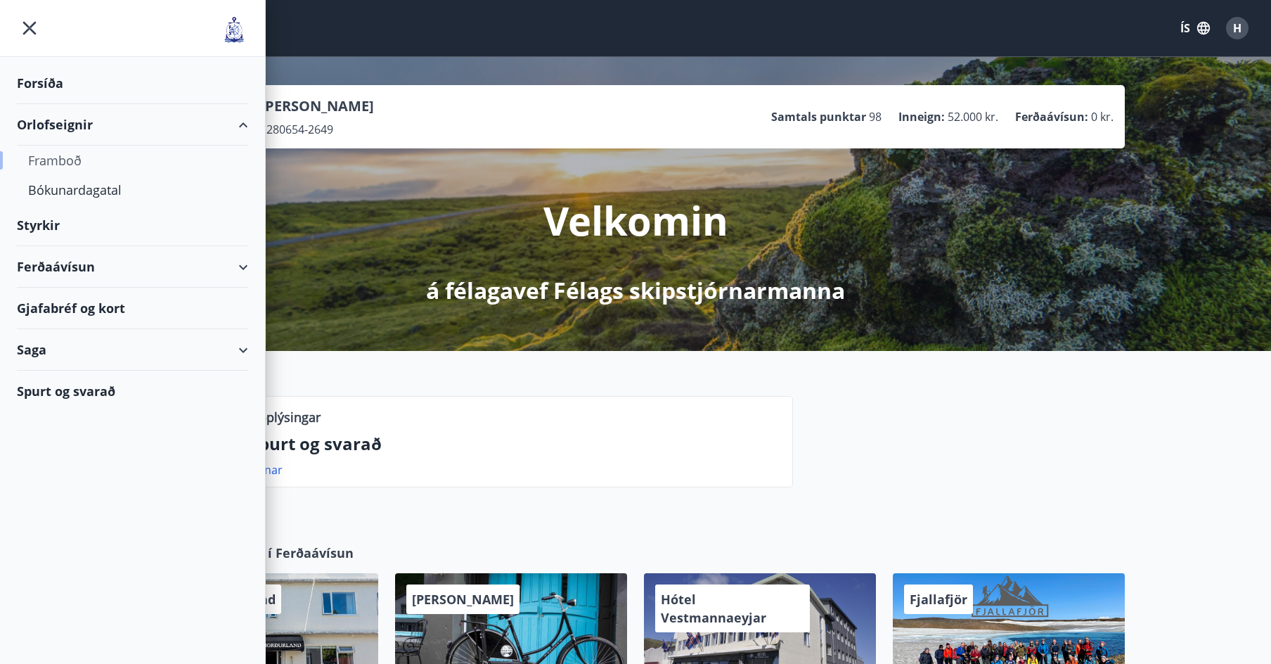
click at [57, 163] on div "Framboð" at bounding box center [132, 161] width 209 height 30
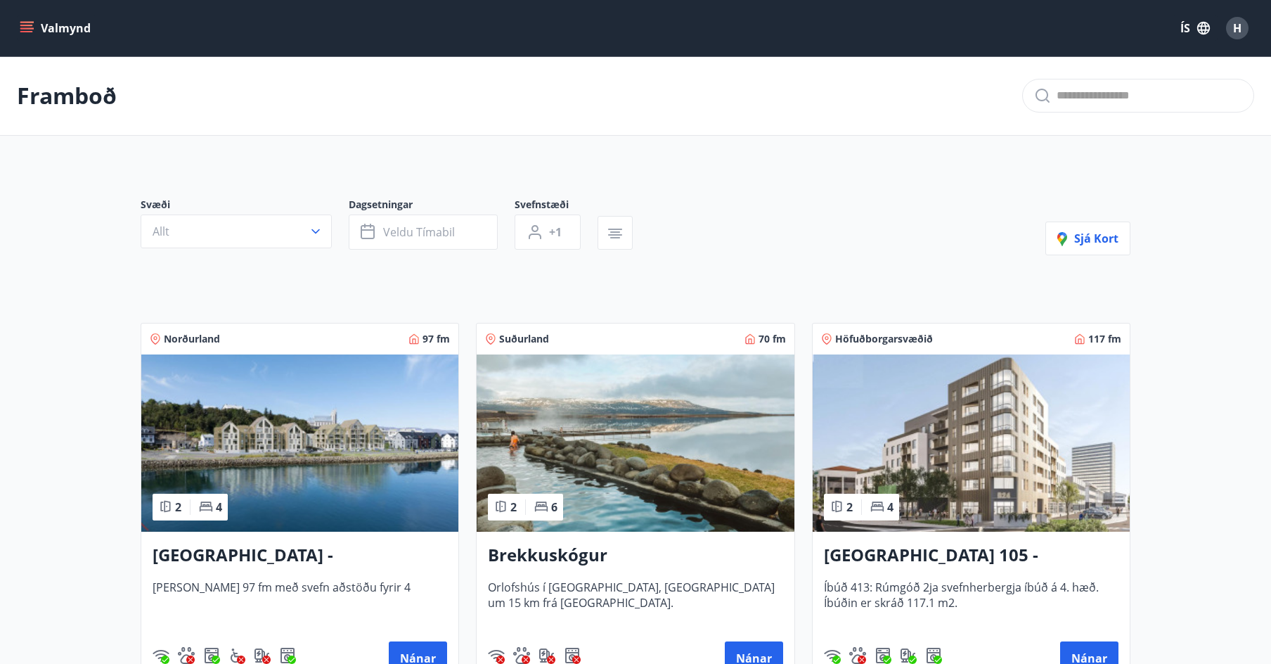
click at [299, 235] on button "Allt" at bounding box center [236, 231] width 191 height 34
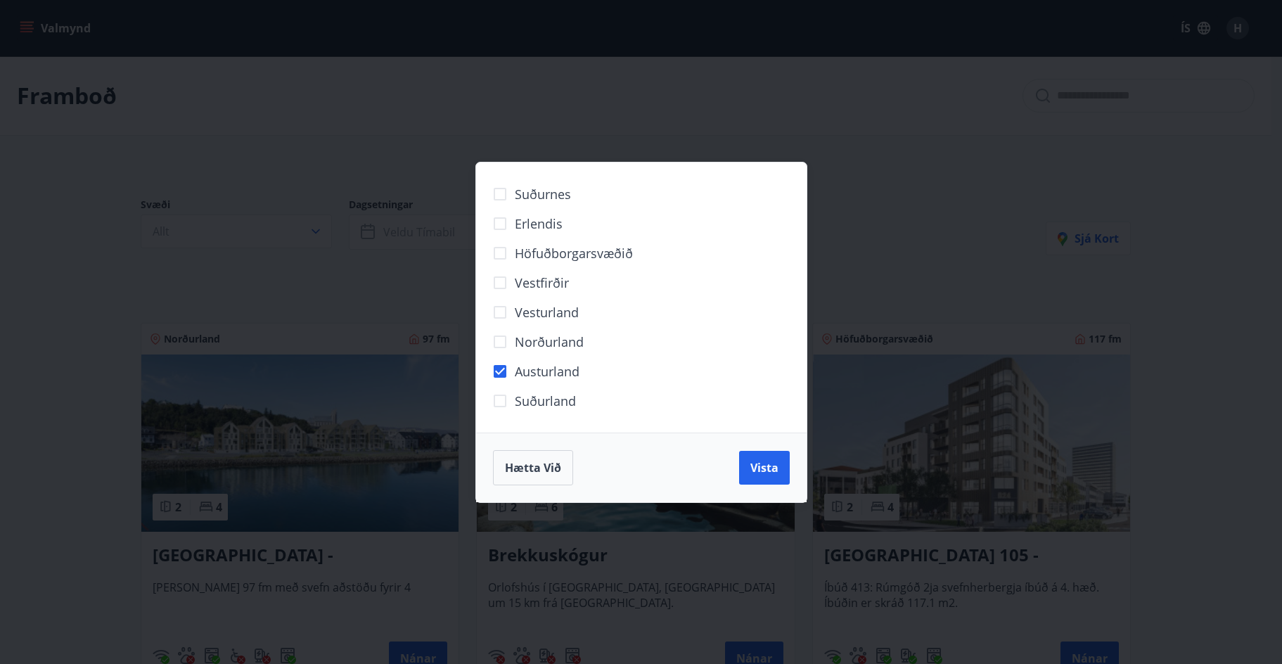
click at [737, 464] on div "Hætta við Vista" at bounding box center [641, 467] width 297 height 35
click at [742, 465] on button "Vista" at bounding box center [764, 468] width 51 height 34
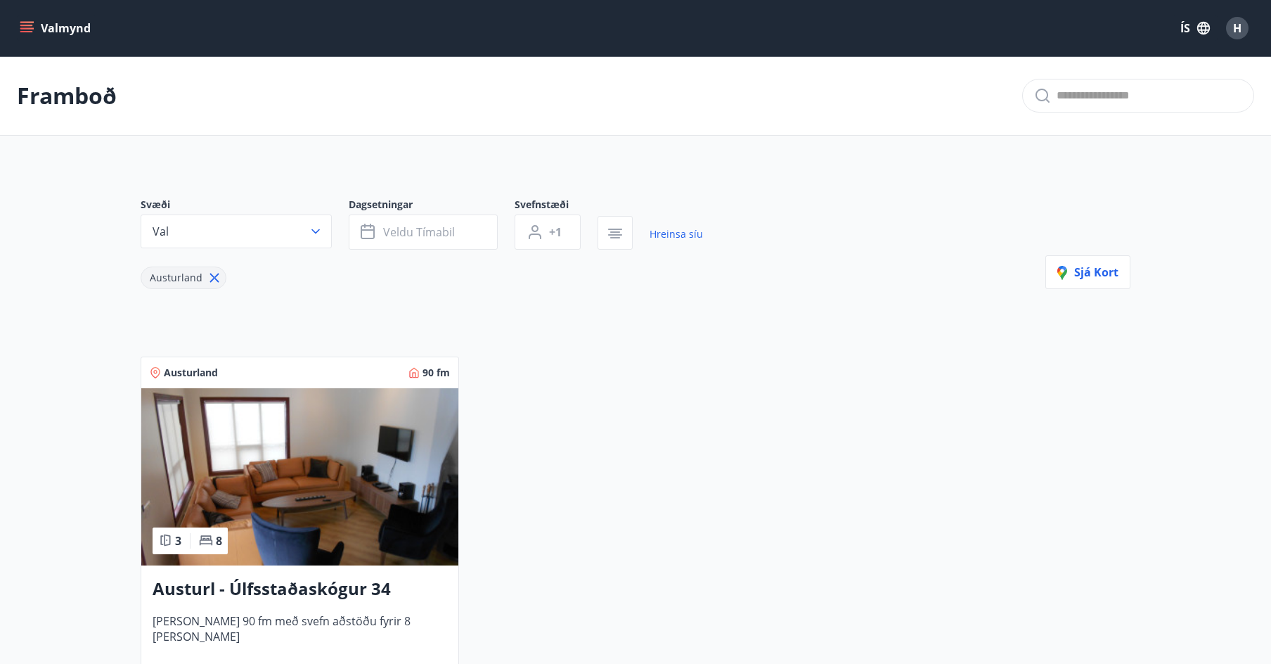
click at [428, 468] on img at bounding box center [299, 476] width 317 height 177
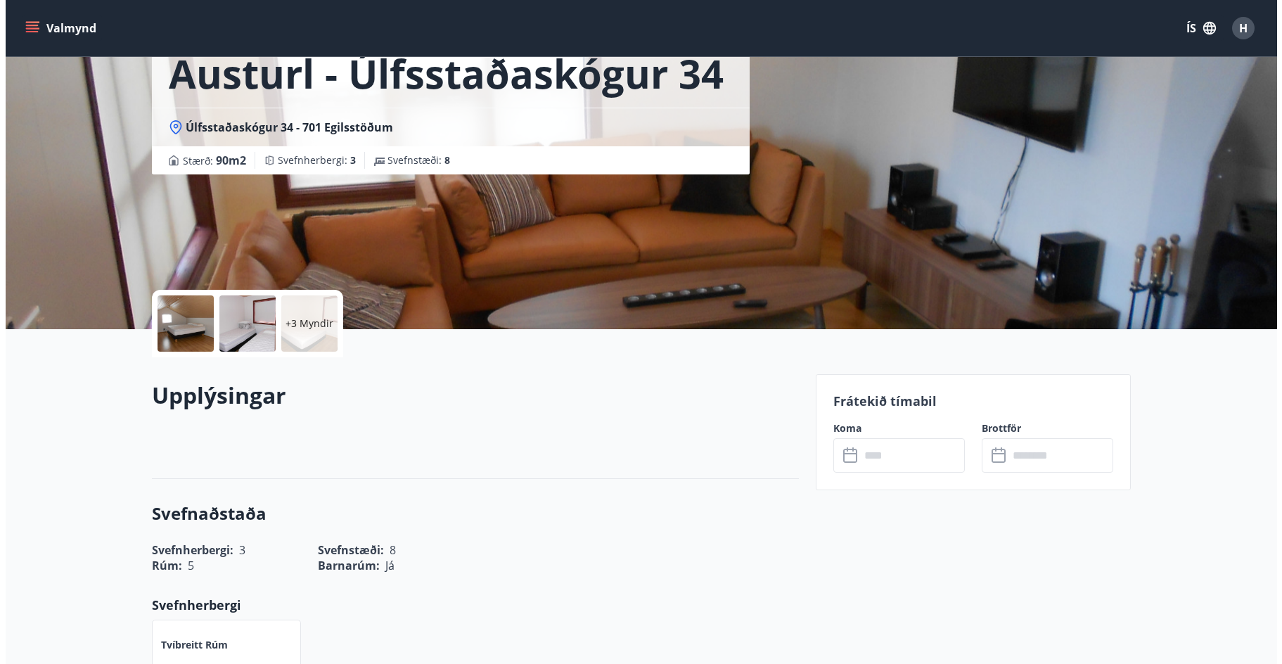
scroll to position [70, 0]
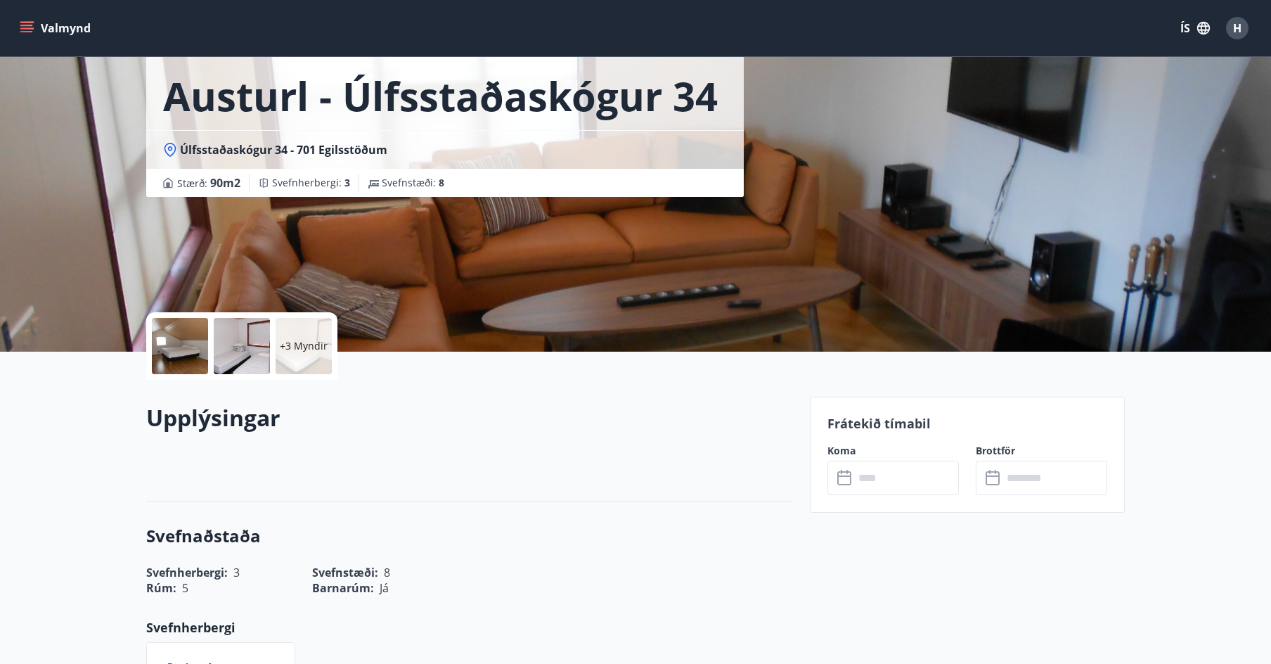
click at [316, 334] on div "+3 Myndir" at bounding box center [304, 346] width 56 height 56
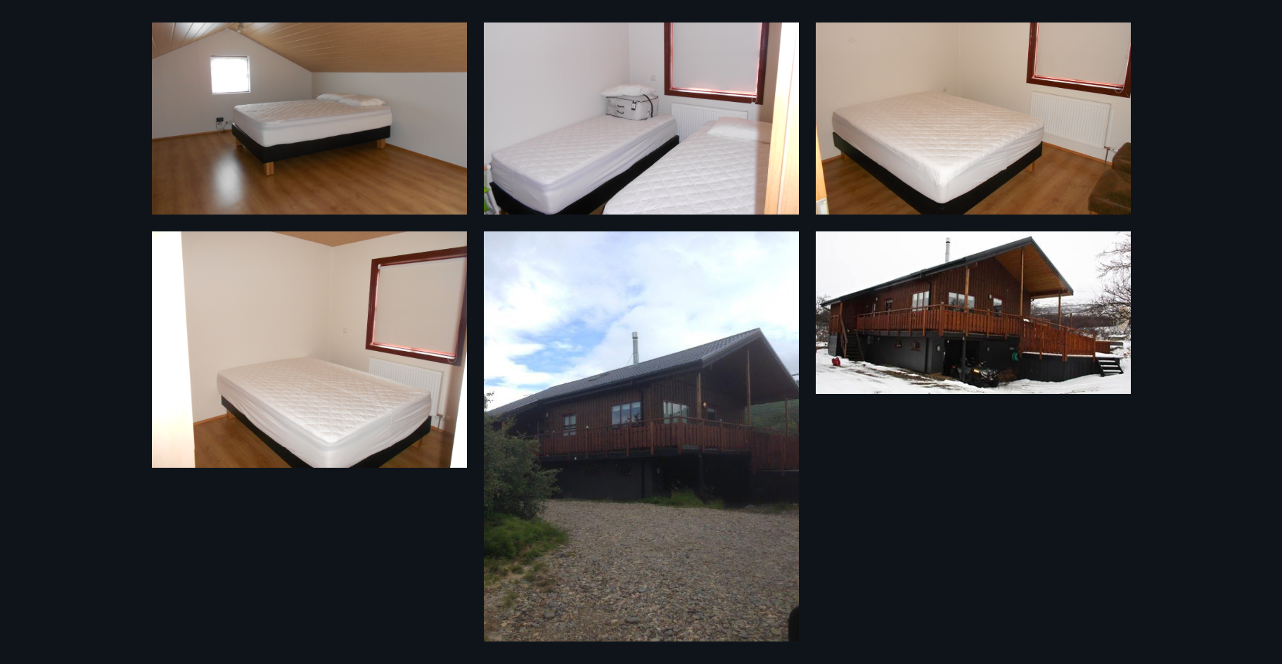
scroll to position [368, 0]
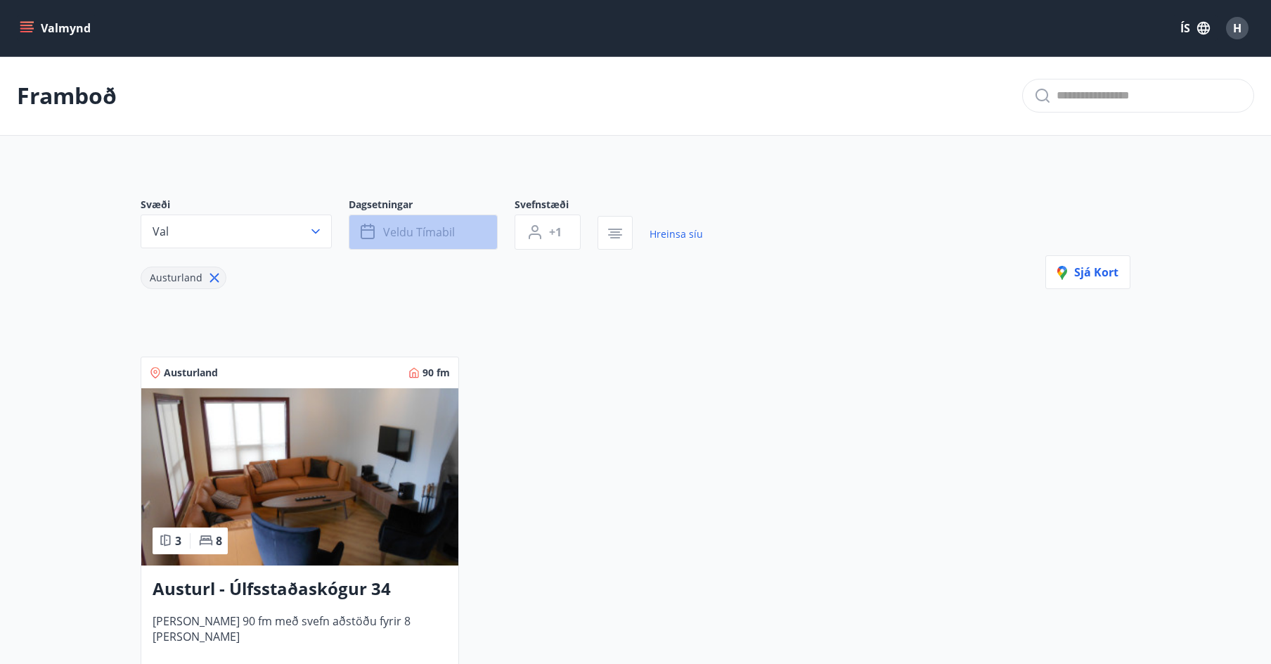
click at [443, 227] on span "Veldu tímabil" at bounding box center [419, 231] width 72 height 15
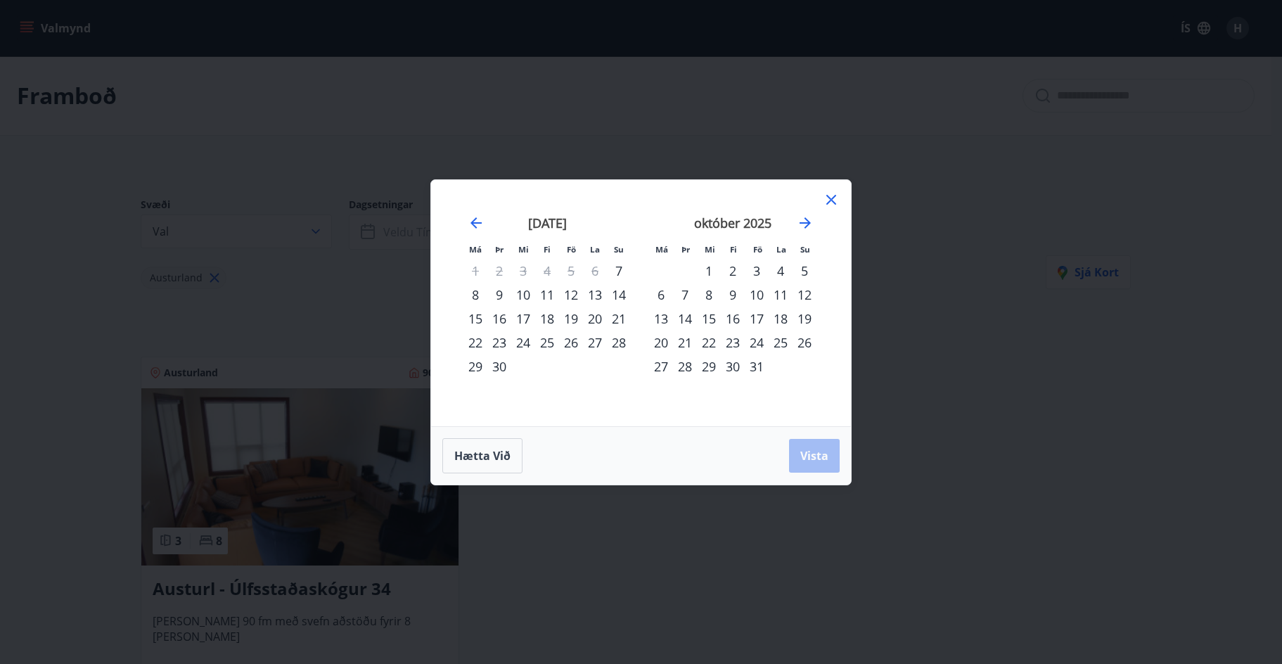
click at [572, 295] on div "12" at bounding box center [571, 295] width 24 height 24
click at [477, 321] on div "15" at bounding box center [475, 319] width 24 height 24
drag, startPoint x: 804, startPoint y: 451, endPoint x: 656, endPoint y: 388, distance: 161.3
click at [804, 451] on span "Vista" at bounding box center [814, 455] width 28 height 15
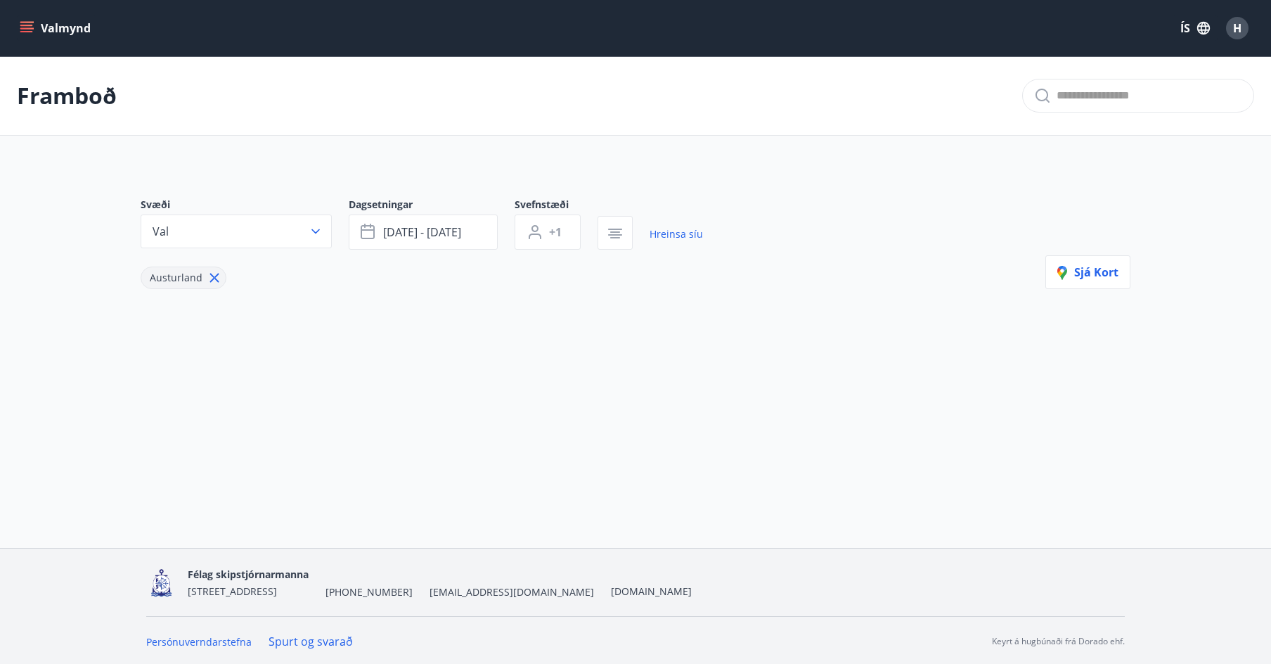
scroll to position [2, 0]
click at [615, 224] on icon "button" at bounding box center [615, 231] width 17 height 17
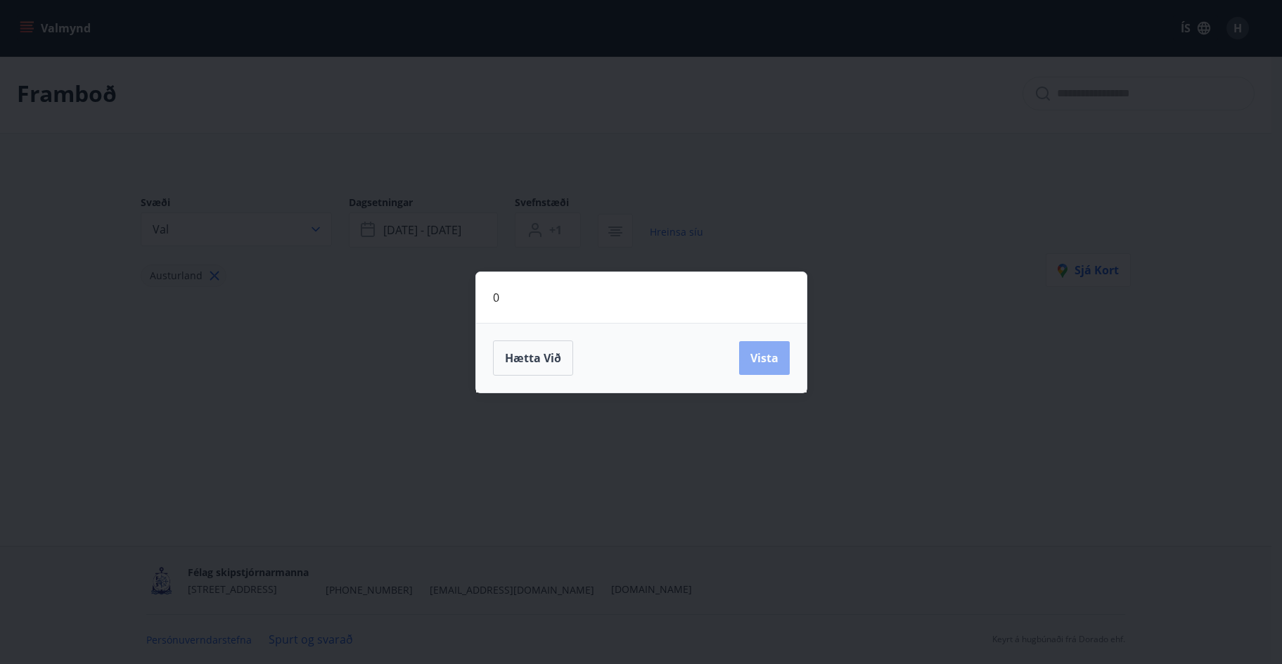
click at [743, 355] on button "Vista" at bounding box center [764, 358] width 51 height 34
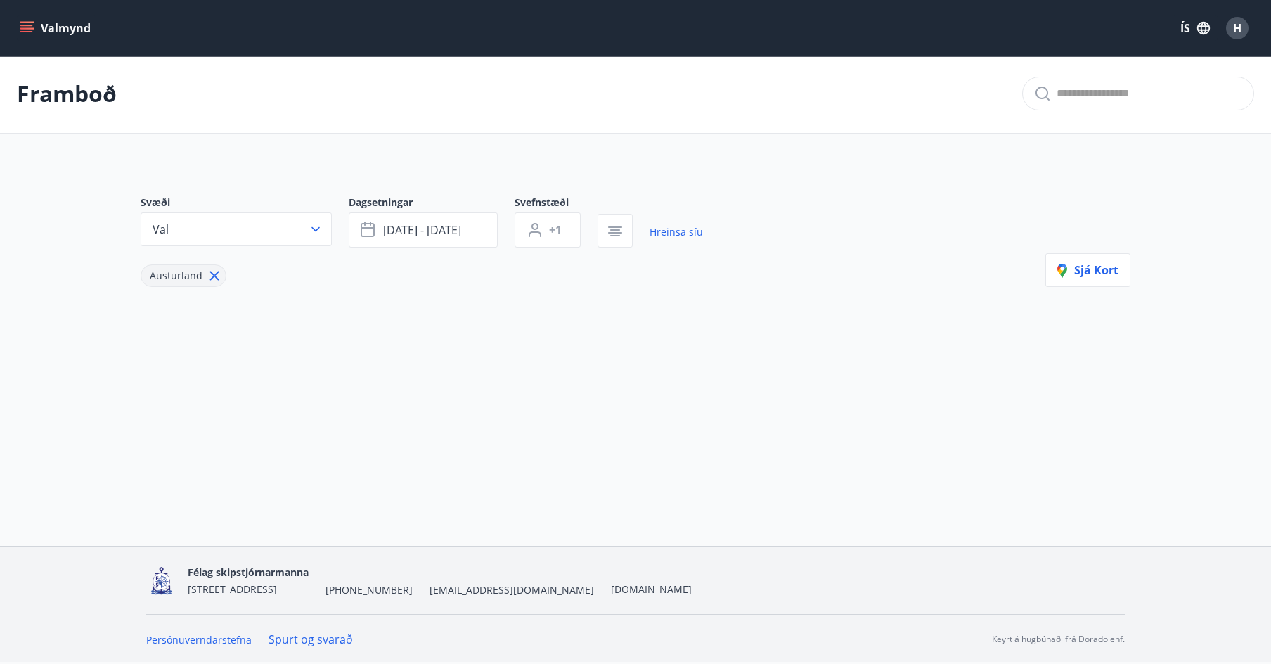
click at [67, 37] on button "Valmynd" at bounding box center [56, 27] width 79 height 25
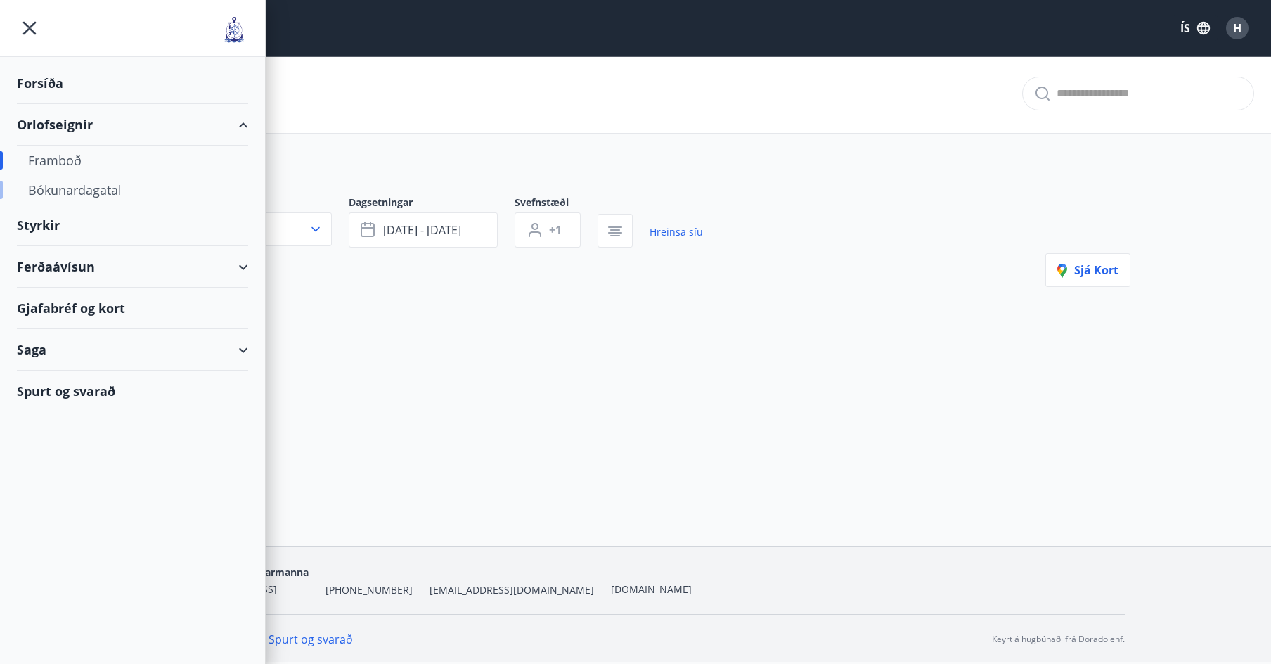
click at [89, 200] on div "Bókunardagatal" at bounding box center [132, 190] width 209 height 30
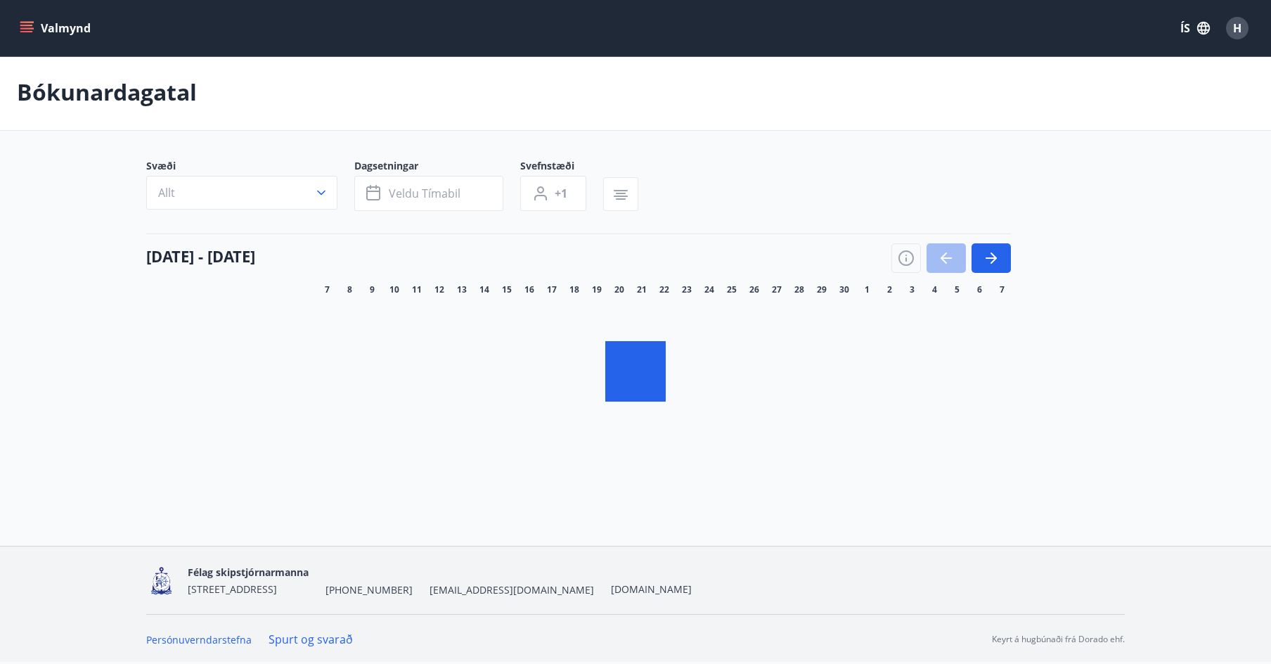
click at [275, 195] on button "Allt" at bounding box center [241, 193] width 191 height 34
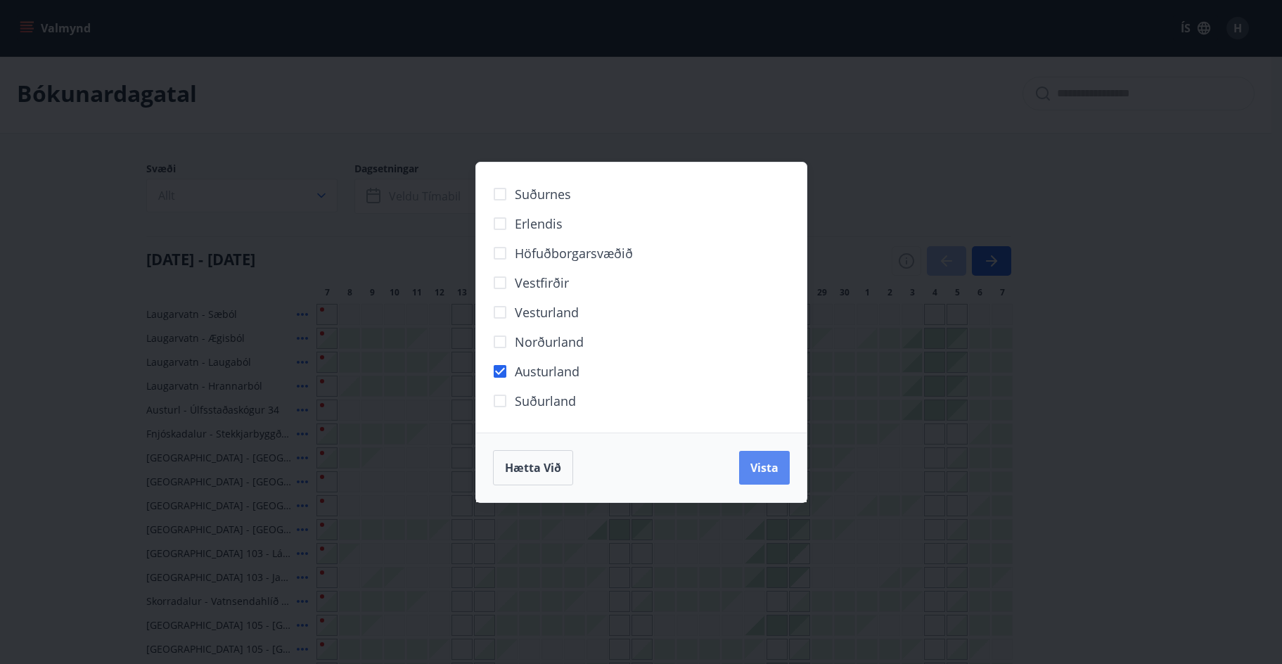
click at [759, 463] on span "Vista" at bounding box center [764, 467] width 28 height 15
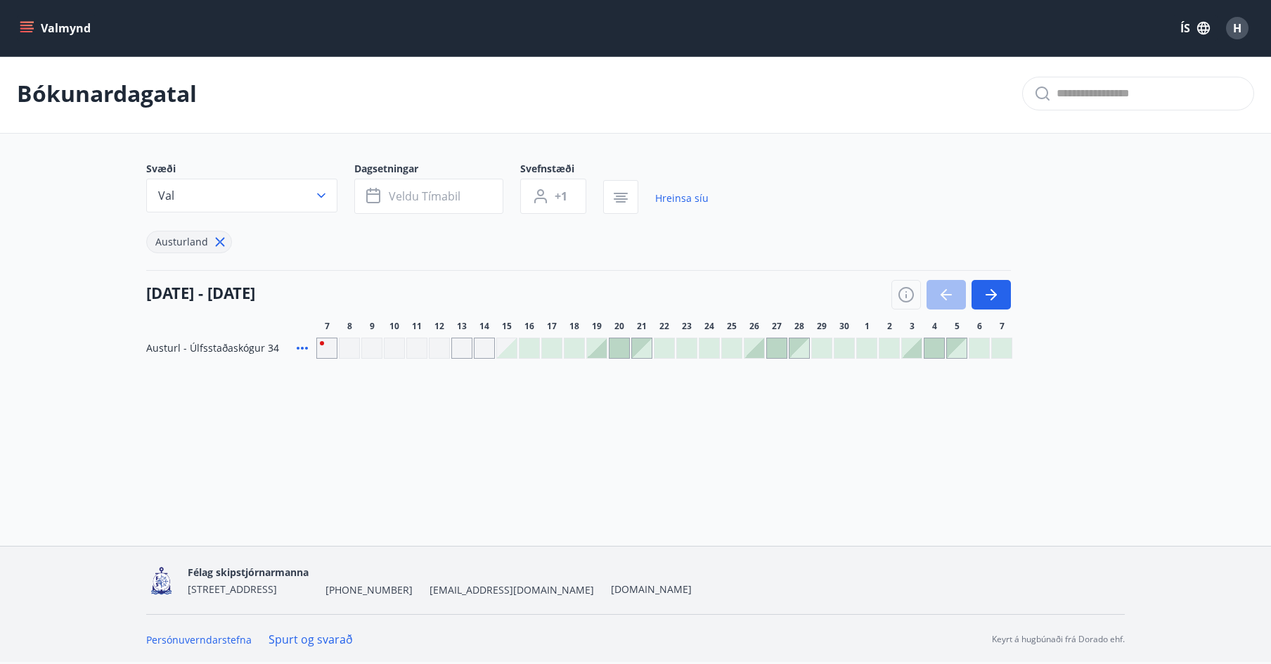
click at [539, 385] on div "Bókunardagatal Svæði Val Dagsetningar Veldu tímabil Svefnstæði +1 Hreinsa síu […" at bounding box center [635, 234] width 1271 height 361
